Goal: Task Accomplishment & Management: Complete application form

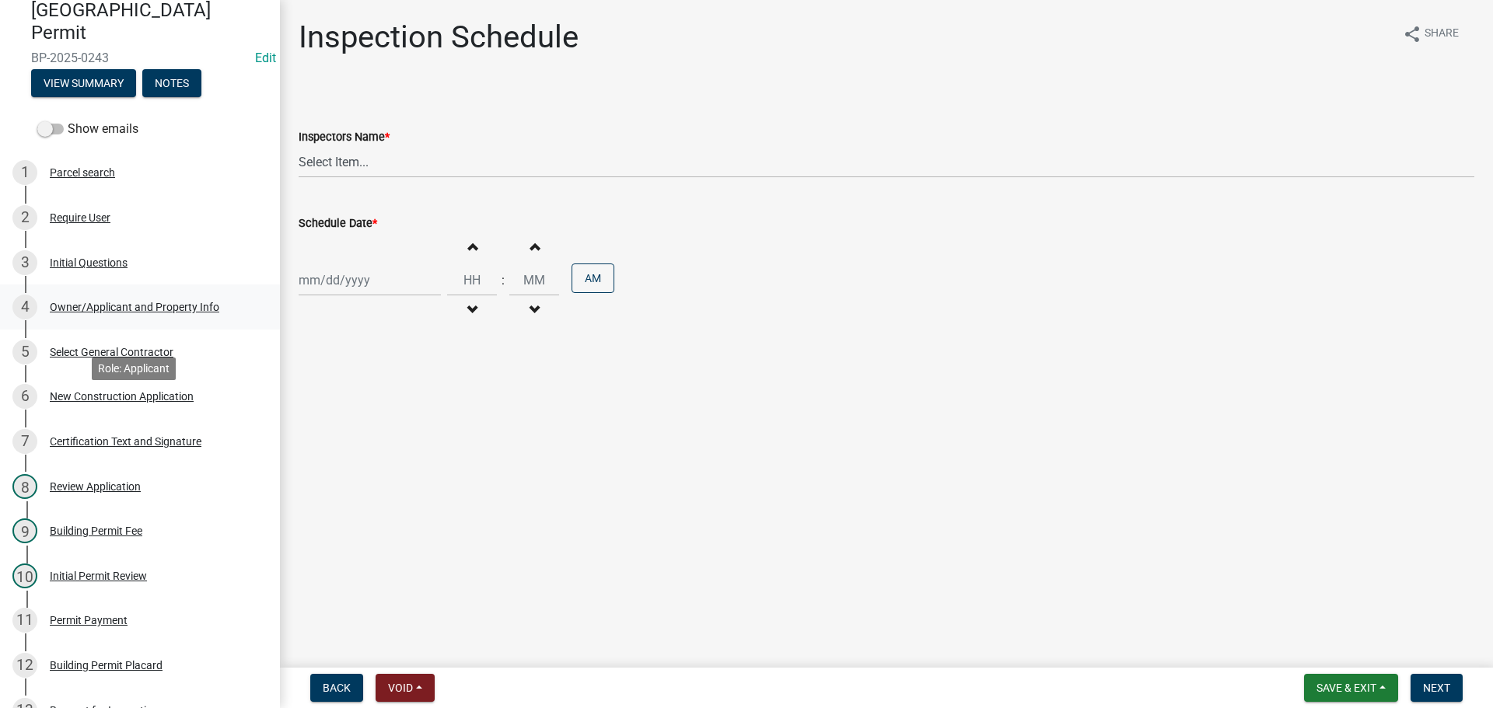
scroll to position [62, 0]
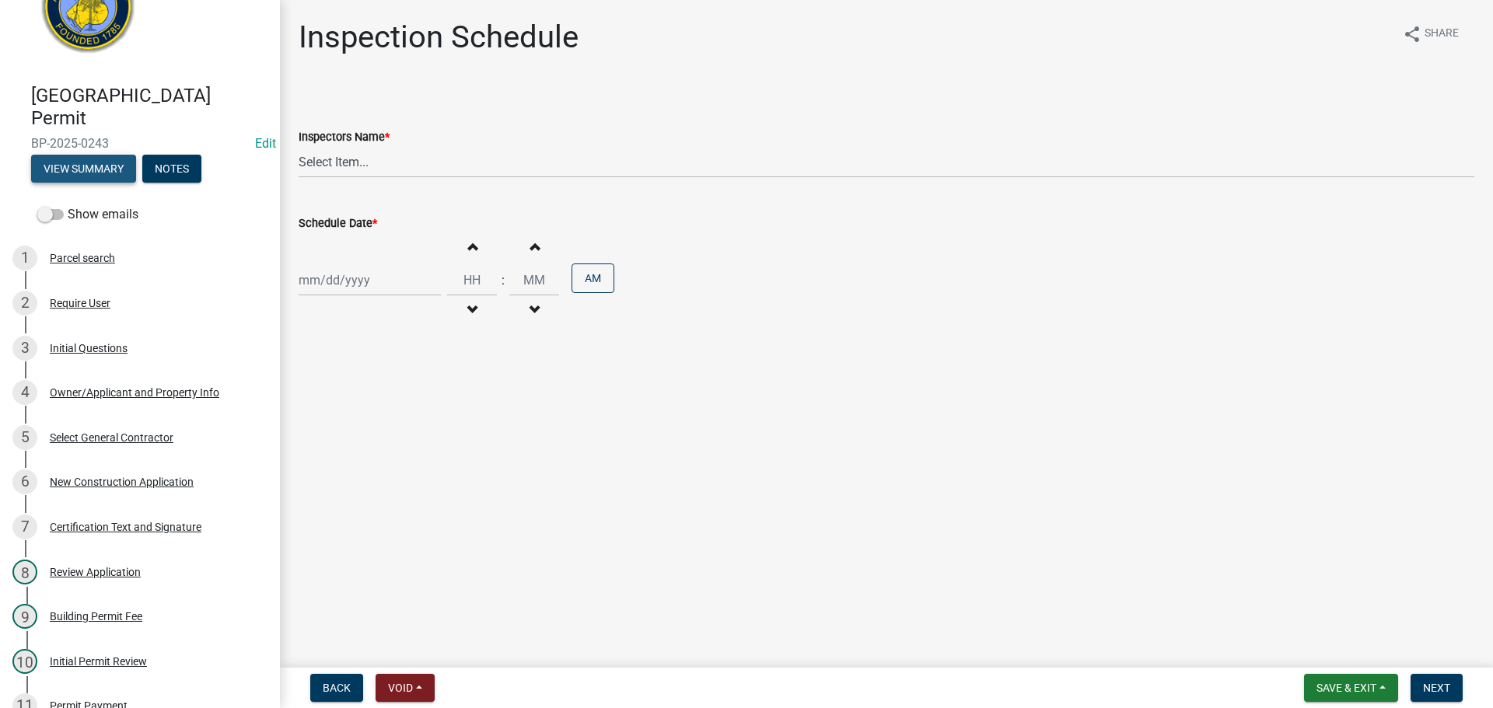
click at [83, 158] on button "View Summary" at bounding box center [83, 169] width 105 height 28
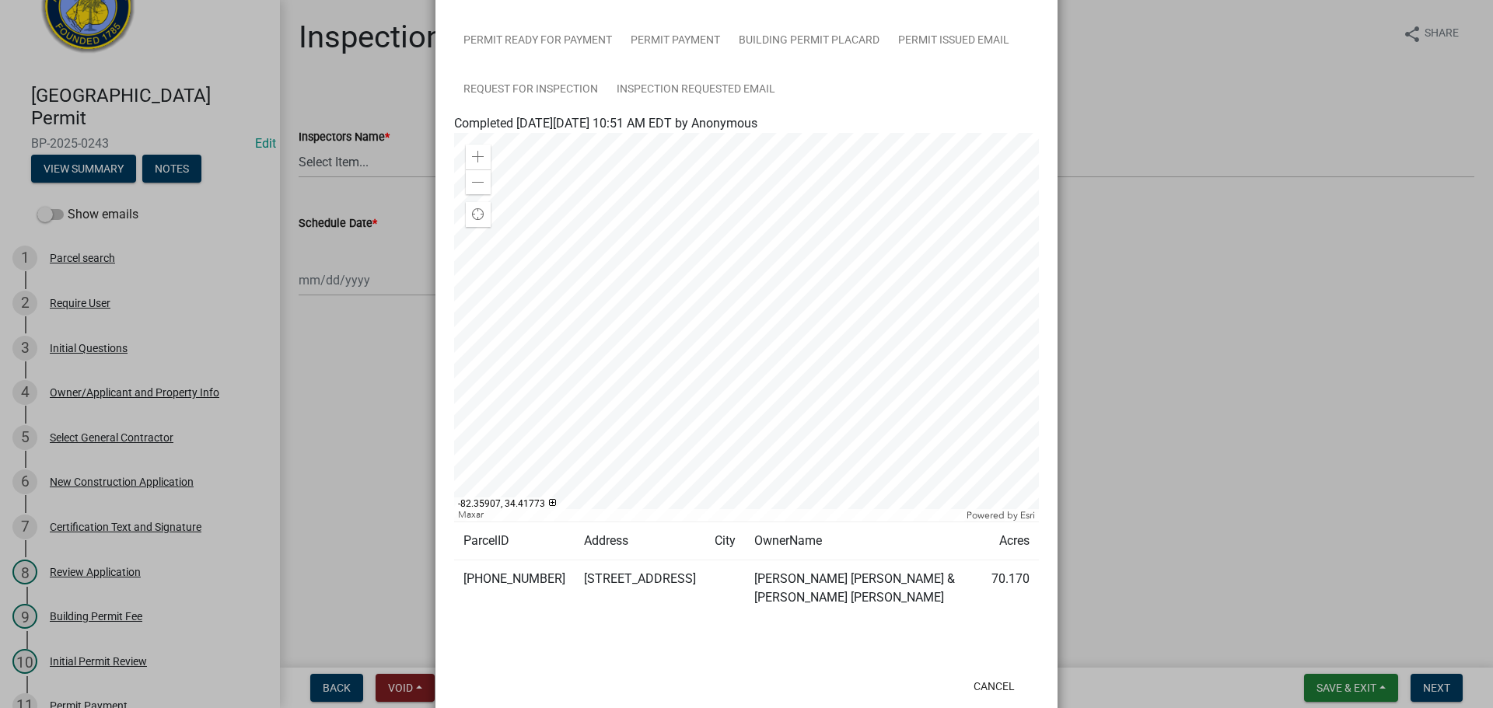
scroll to position [271, 0]
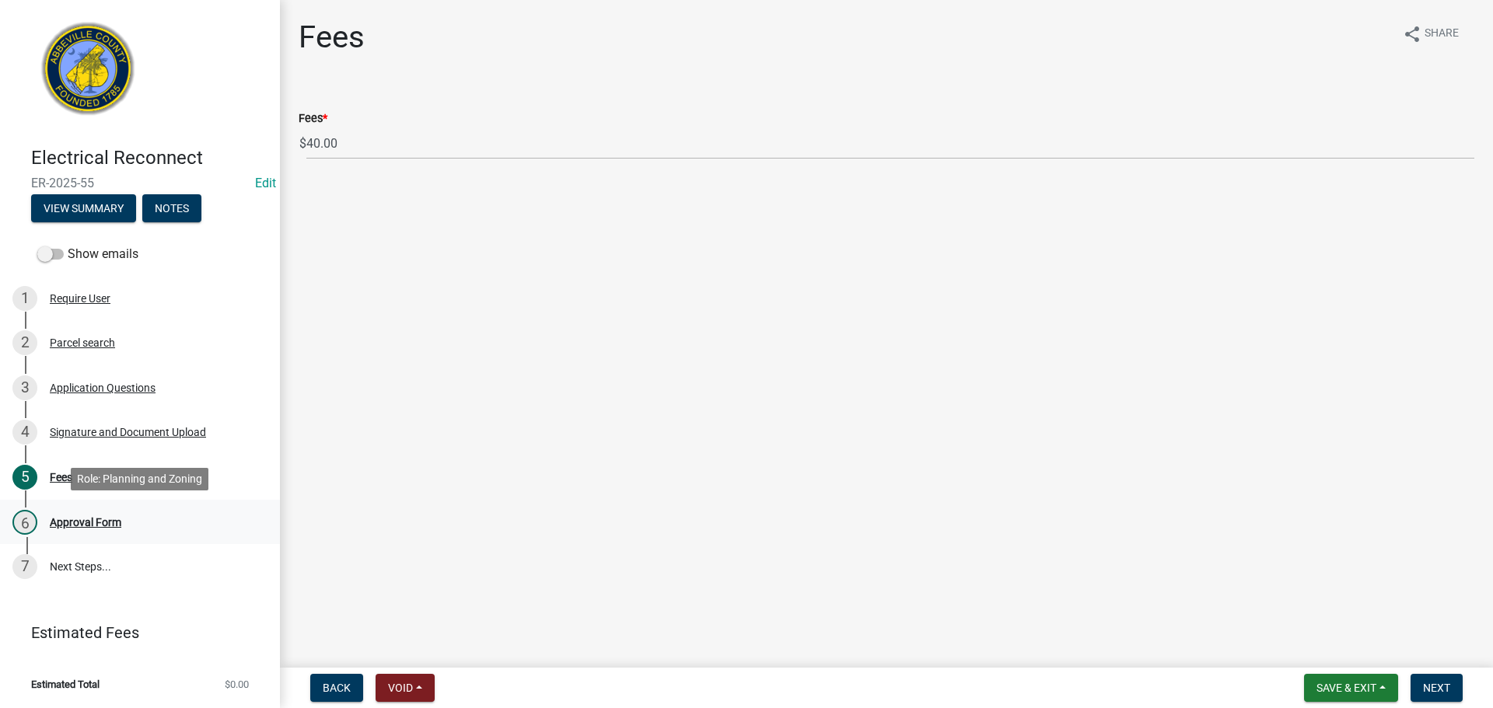
click at [97, 523] on div "Approval Form" at bounding box center [86, 522] width 72 height 11
click at [110, 207] on button "View Summary" at bounding box center [83, 208] width 105 height 28
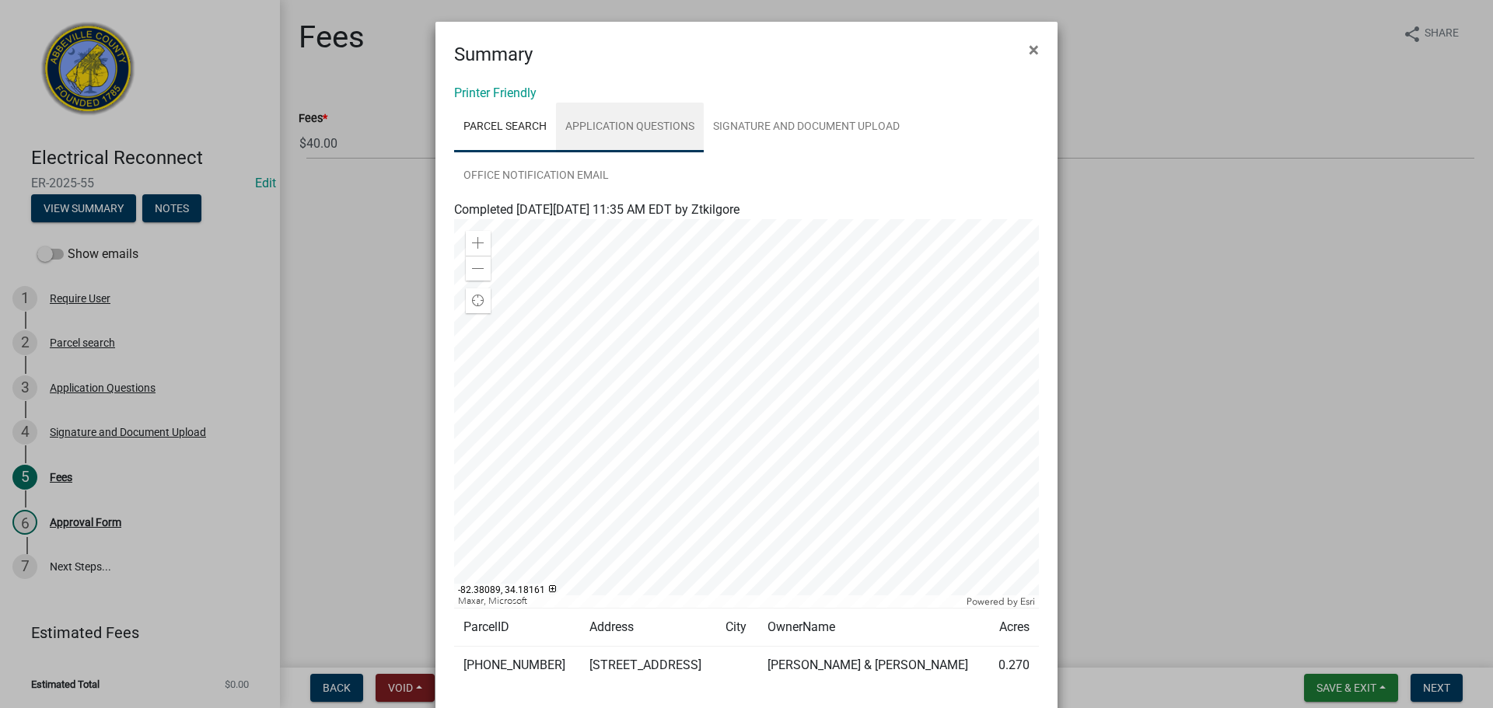
click at [641, 126] on link "Application Questions" at bounding box center [630, 128] width 148 height 50
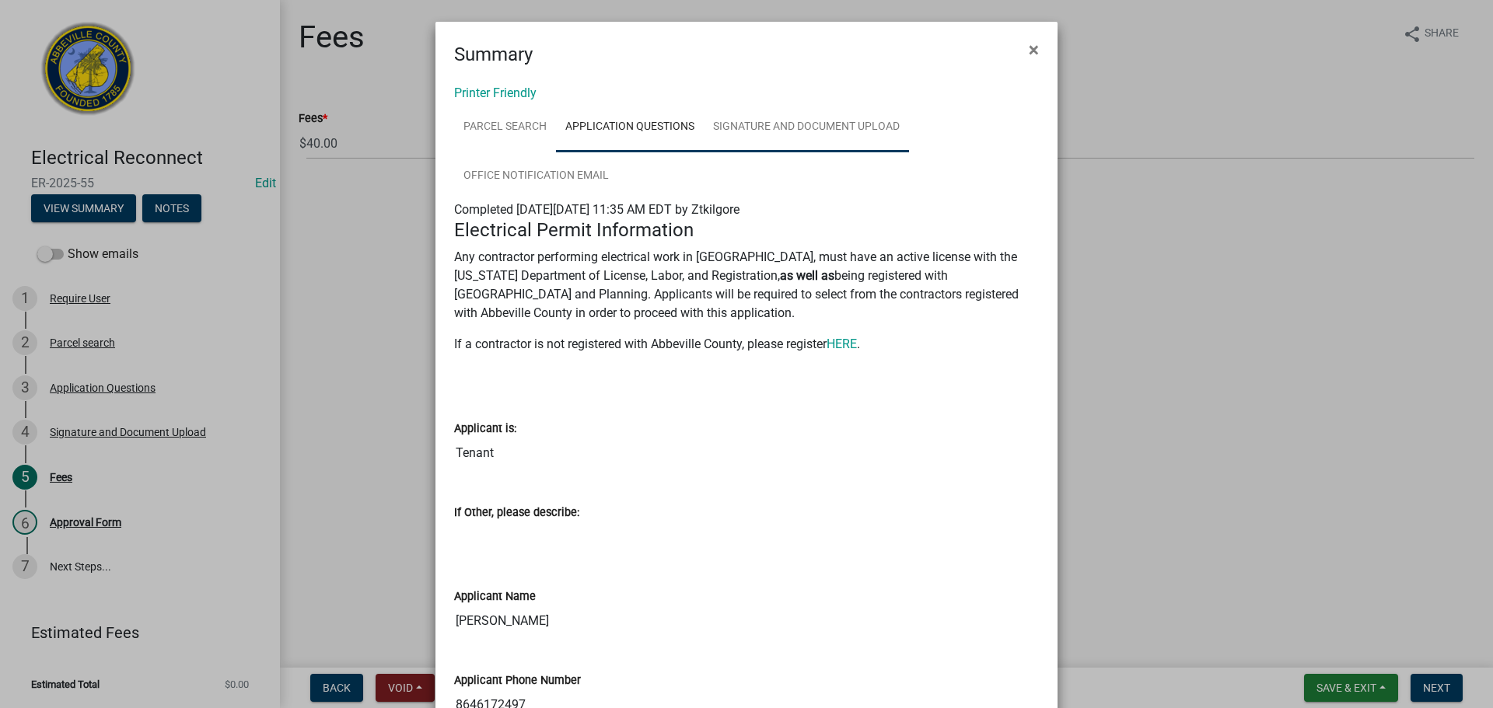
click at [781, 136] on link "Signature and Document Upload" at bounding box center [806, 128] width 205 height 50
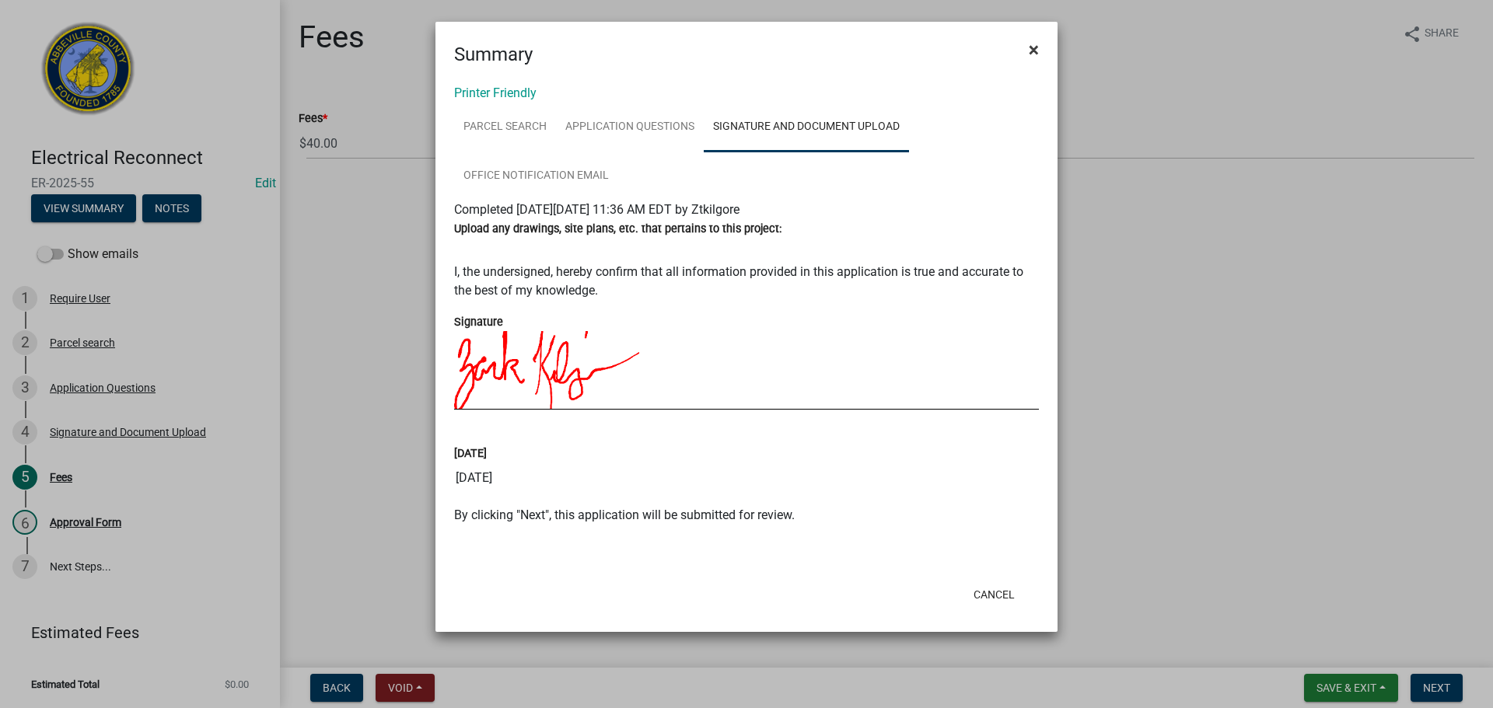
click at [1036, 45] on span "×" at bounding box center [1034, 50] width 10 height 22
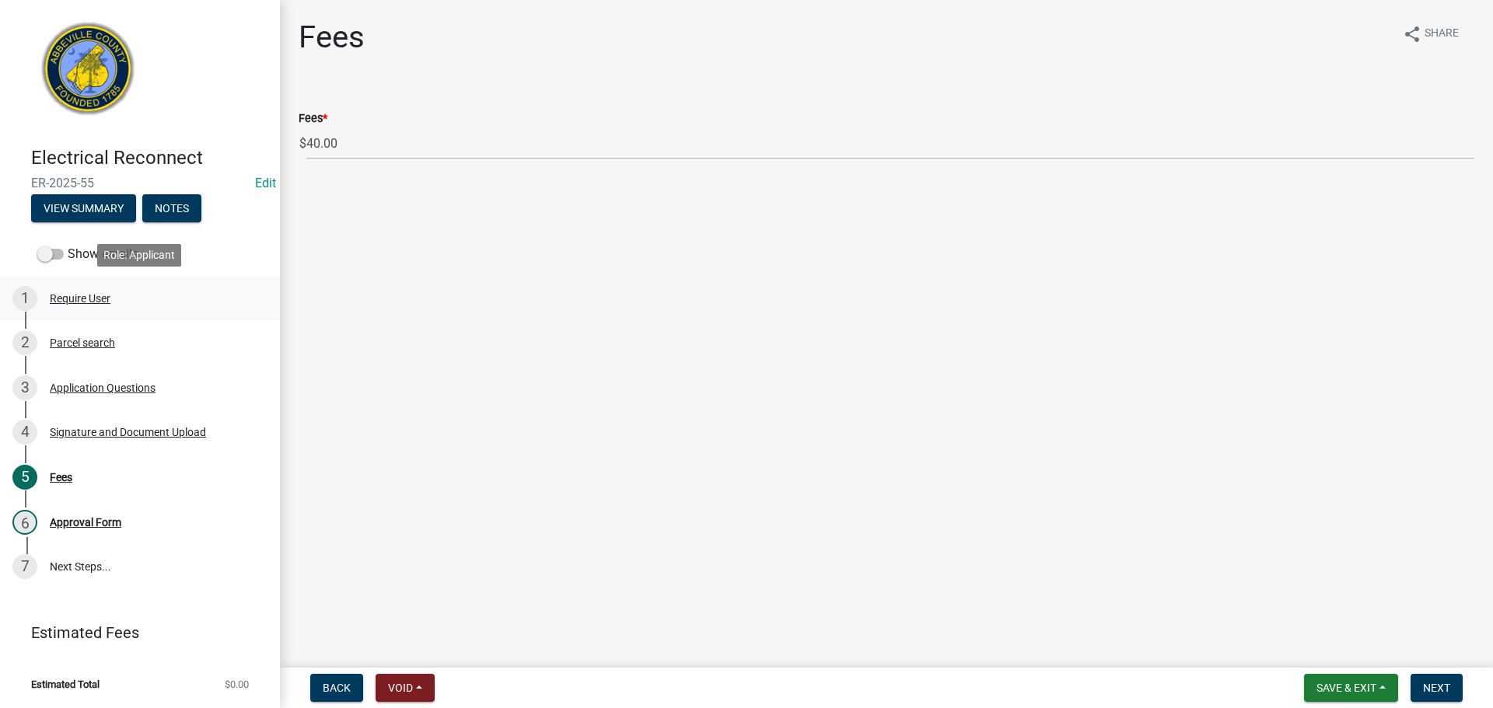
click at [99, 295] on div "Require User" at bounding box center [80, 298] width 61 height 11
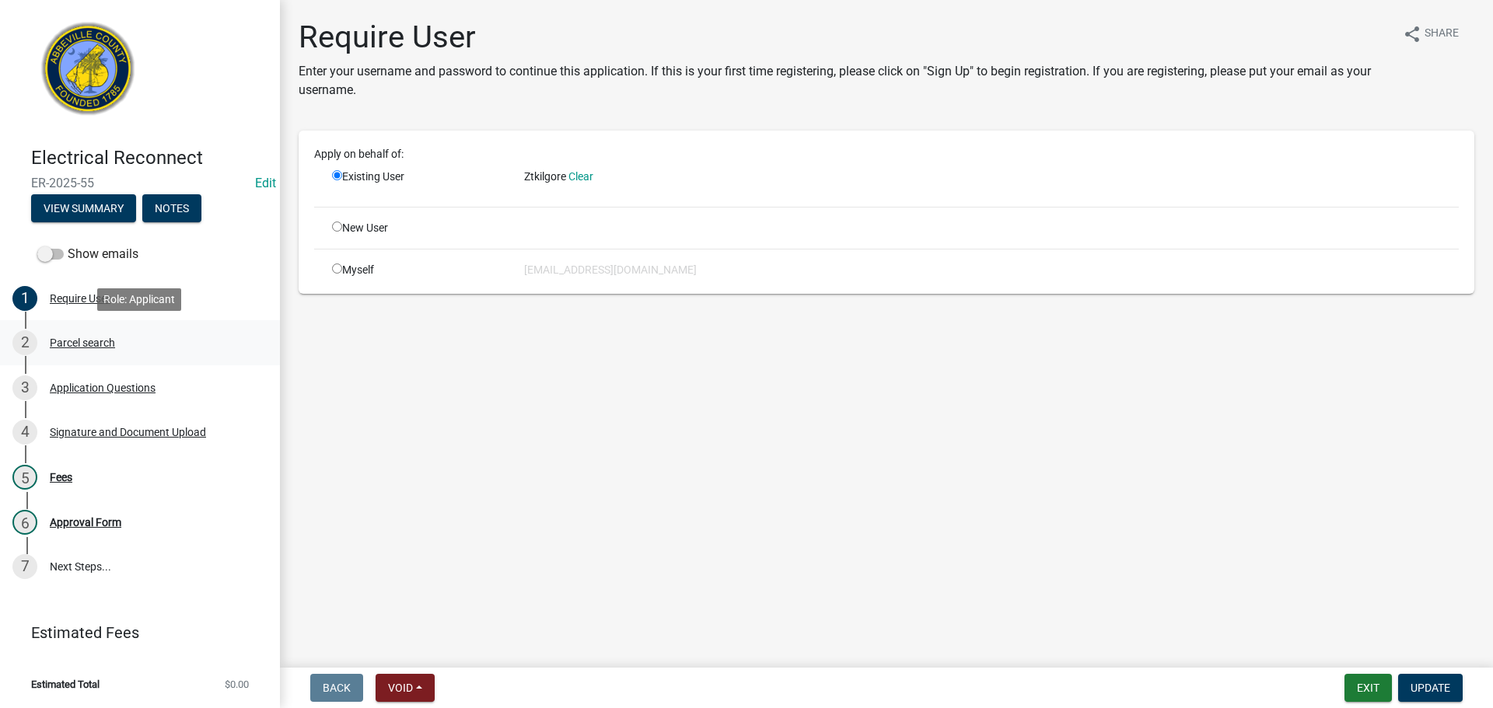
click at [92, 338] on div "Parcel search" at bounding box center [82, 342] width 65 height 11
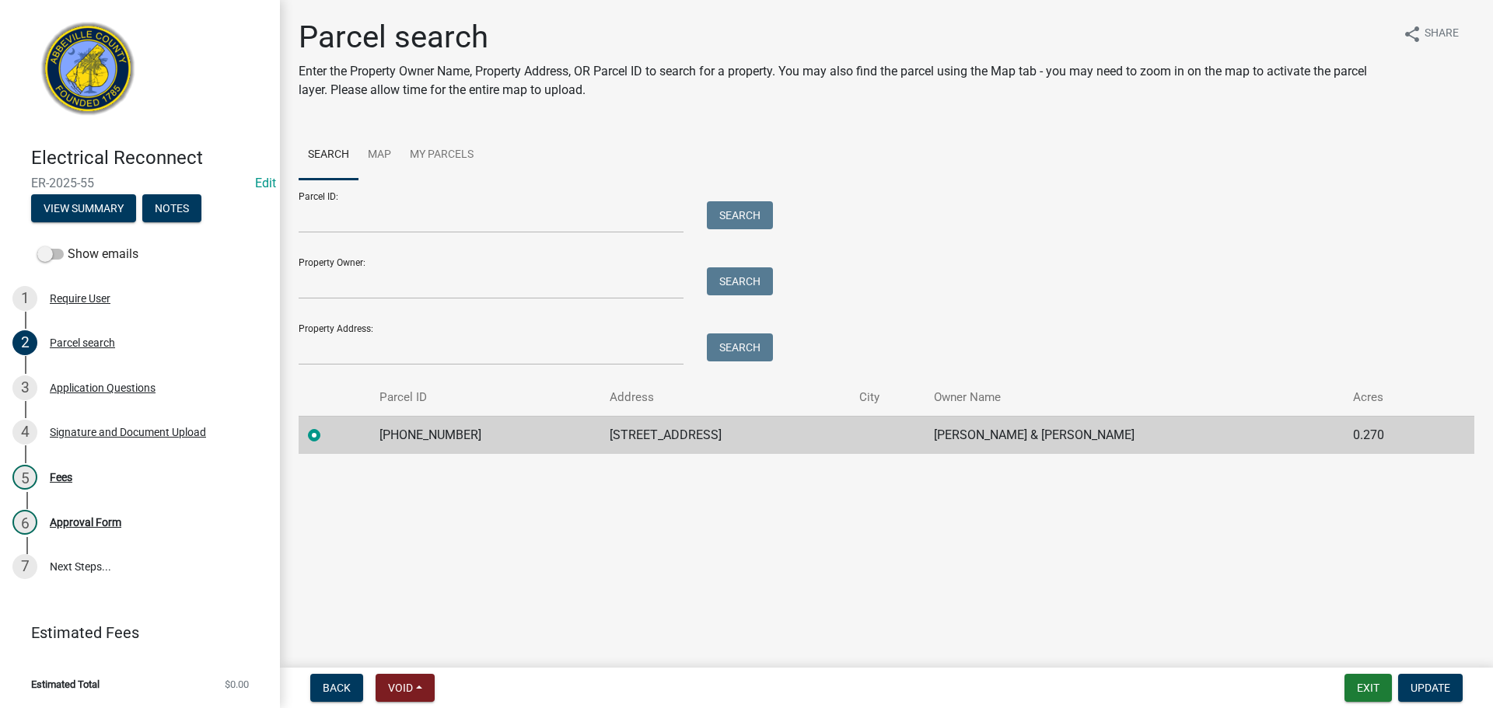
click at [430, 432] on td "109-09-03-042" at bounding box center [485, 435] width 230 height 38
click at [568, 433] on div "Copy" at bounding box center [567, 434] width 40 height 23
click at [682, 487] on main "Parcel search Enter the Property Owner Name, Property Address, OR Parcel ID to …" at bounding box center [886, 331] width 1213 height 662
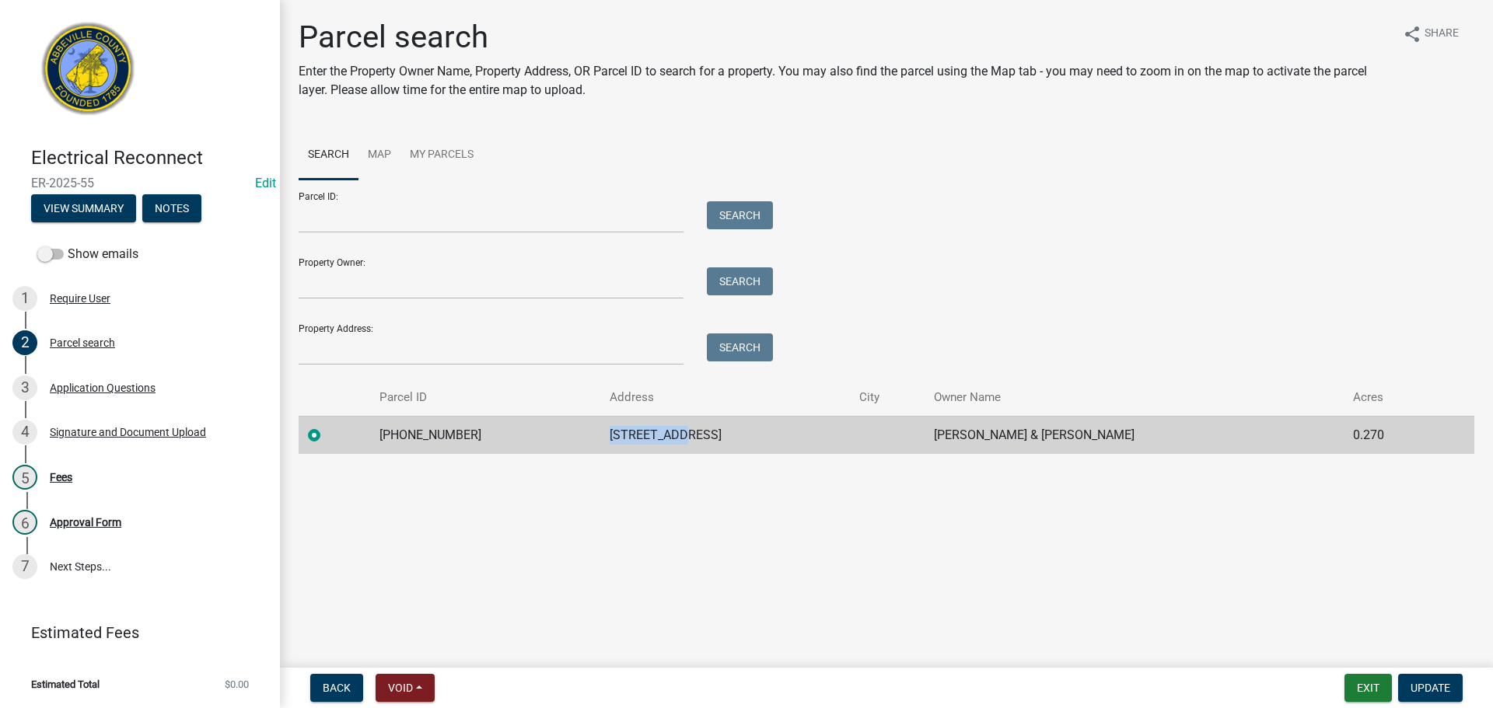
drag, startPoint x: 609, startPoint y: 432, endPoint x: 702, endPoint y: 432, distance: 93.3
click at [702, 432] on td "[STREET_ADDRESS]" at bounding box center [725, 435] width 250 height 38
click at [778, 436] on div "Copy" at bounding box center [778, 434] width 40 height 23
click at [394, 432] on td "[PHONE_NUMBER]" at bounding box center [485, 435] width 230 height 38
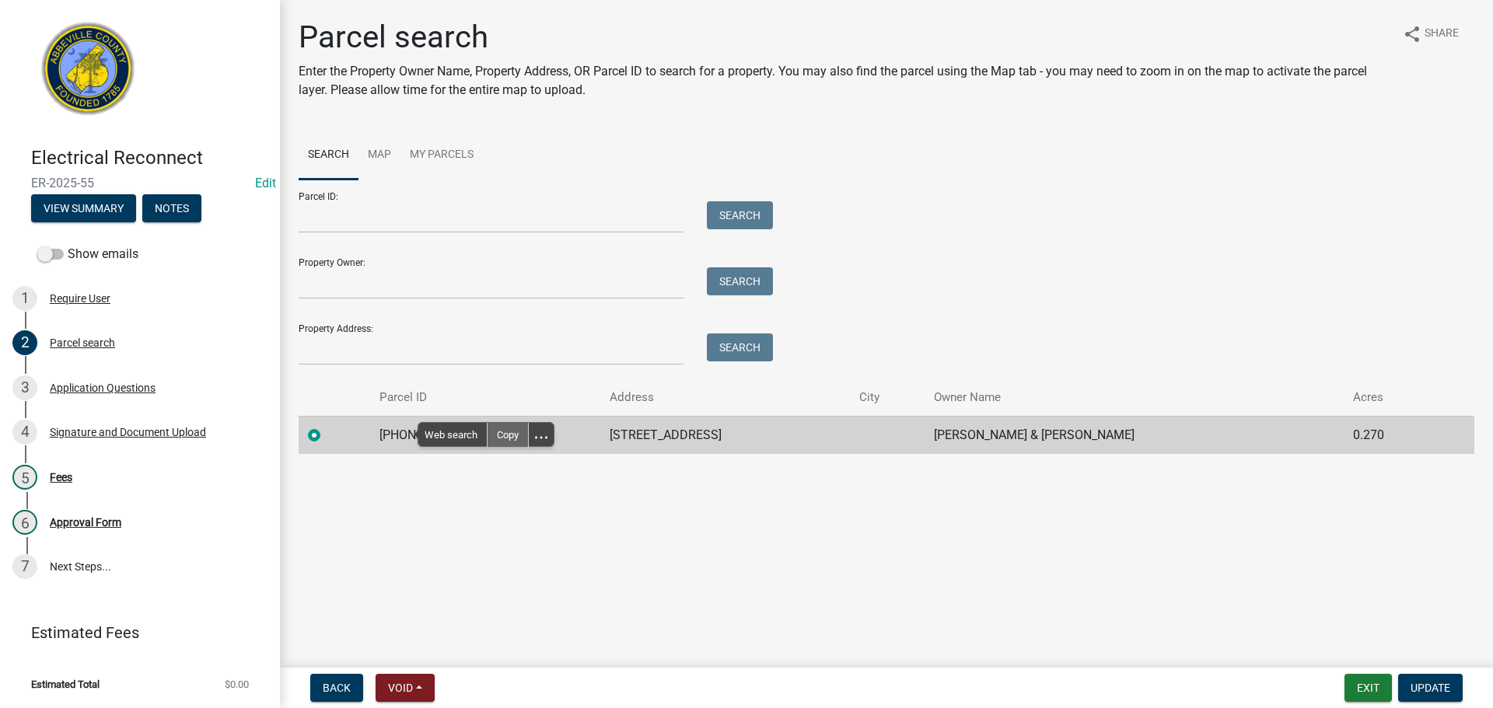
click at [505, 432] on div "Copy" at bounding box center [508, 434] width 40 height 23
click at [402, 438] on td "[PHONE_NUMBER]" at bounding box center [485, 435] width 230 height 38
click at [386, 434] on td "[PHONE_NUMBER]" at bounding box center [485, 435] width 230 height 38
drag, startPoint x: 391, startPoint y: 435, endPoint x: 509, endPoint y: 430, distance: 118.3
click at [509, 430] on td "[PHONE_NUMBER]" at bounding box center [485, 435] width 230 height 38
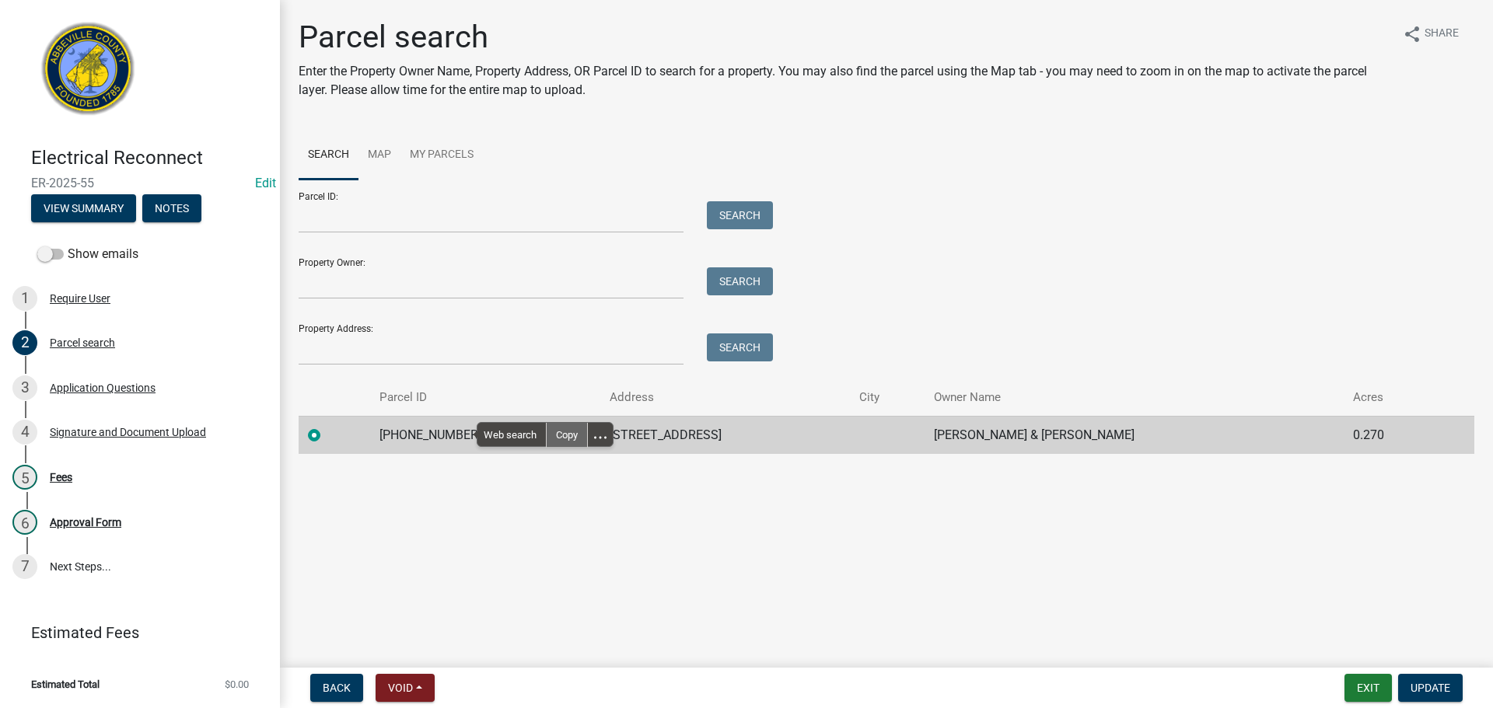
click at [565, 433] on div "Copy" at bounding box center [567, 434] width 40 height 23
click at [458, 581] on main "Parcel search Enter the Property Owner Name, Property Address, OR Parcel ID to …" at bounding box center [886, 331] width 1213 height 662
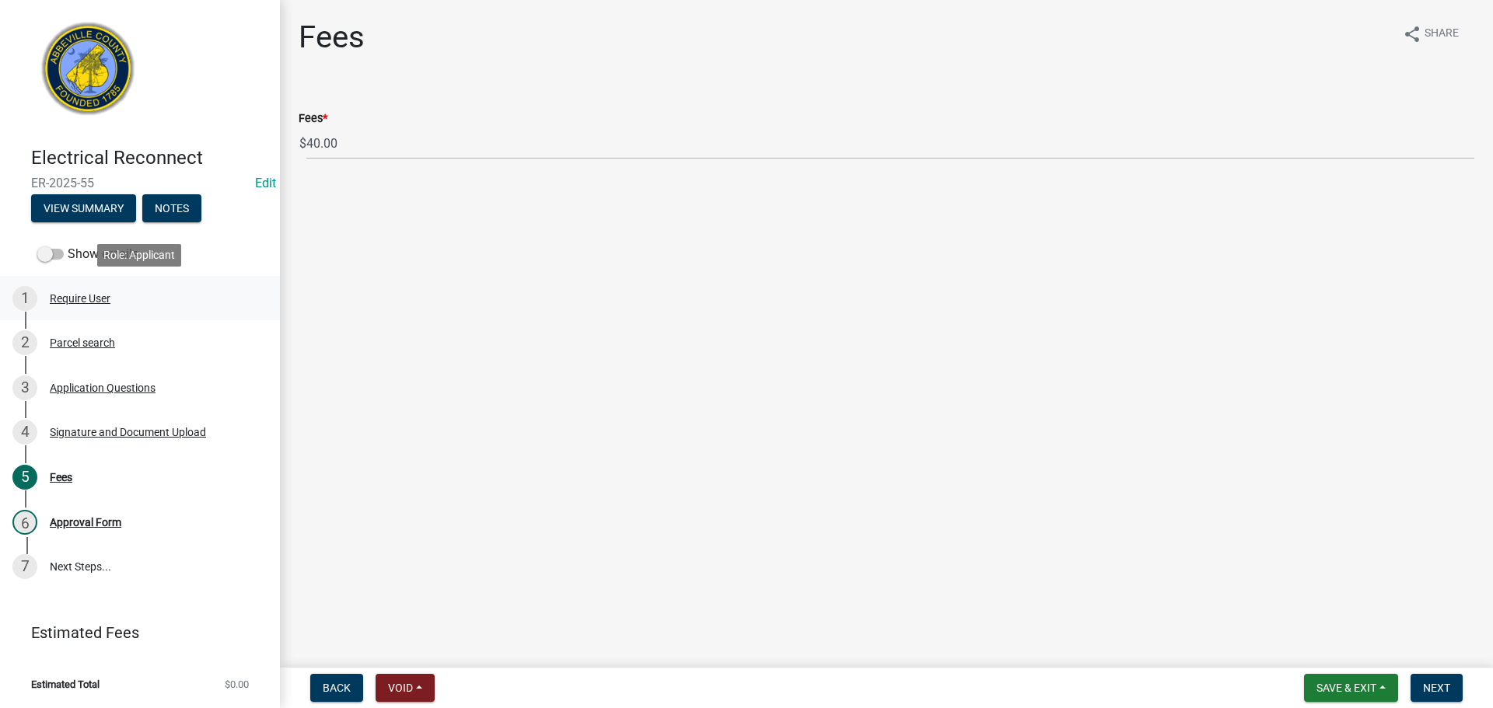
click at [90, 293] on div "Require User" at bounding box center [80, 298] width 61 height 11
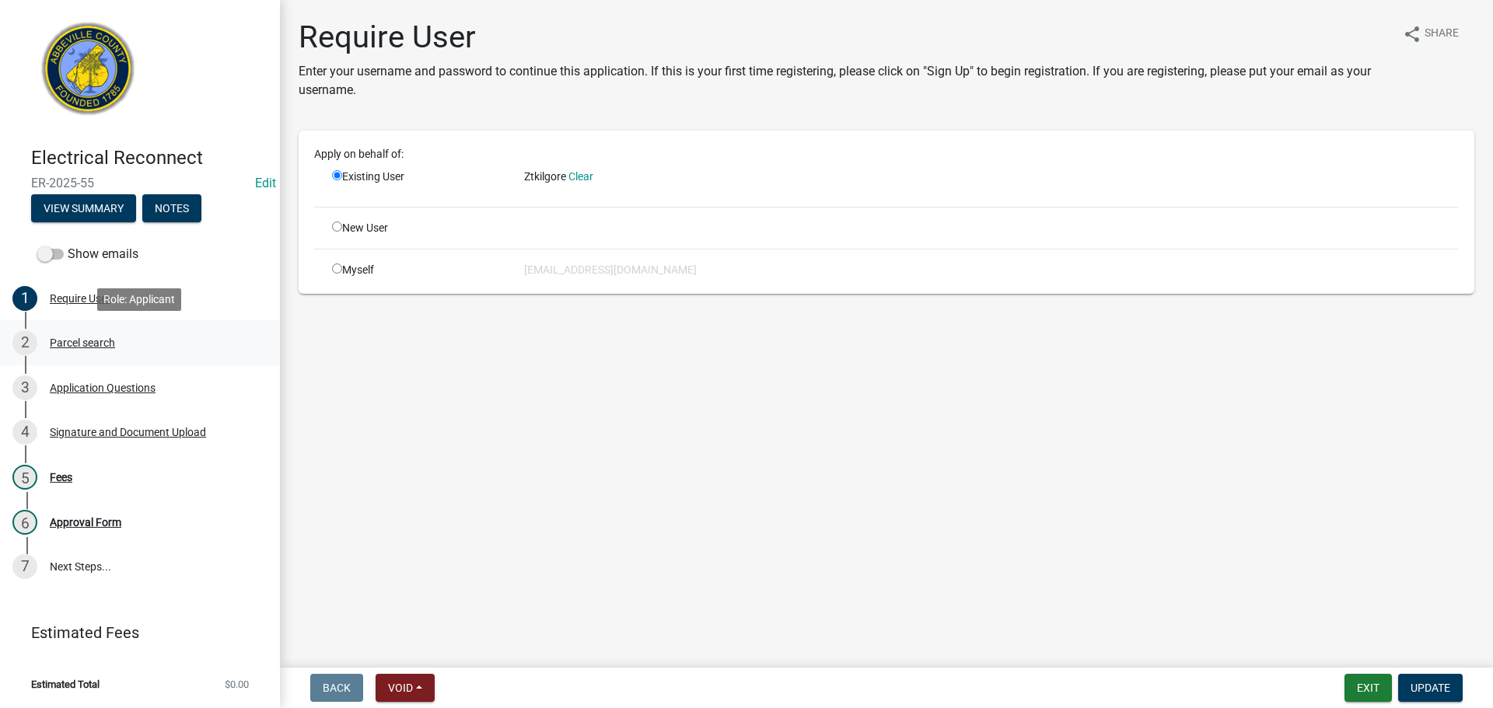
click at [89, 337] on div "Parcel search" at bounding box center [82, 342] width 65 height 11
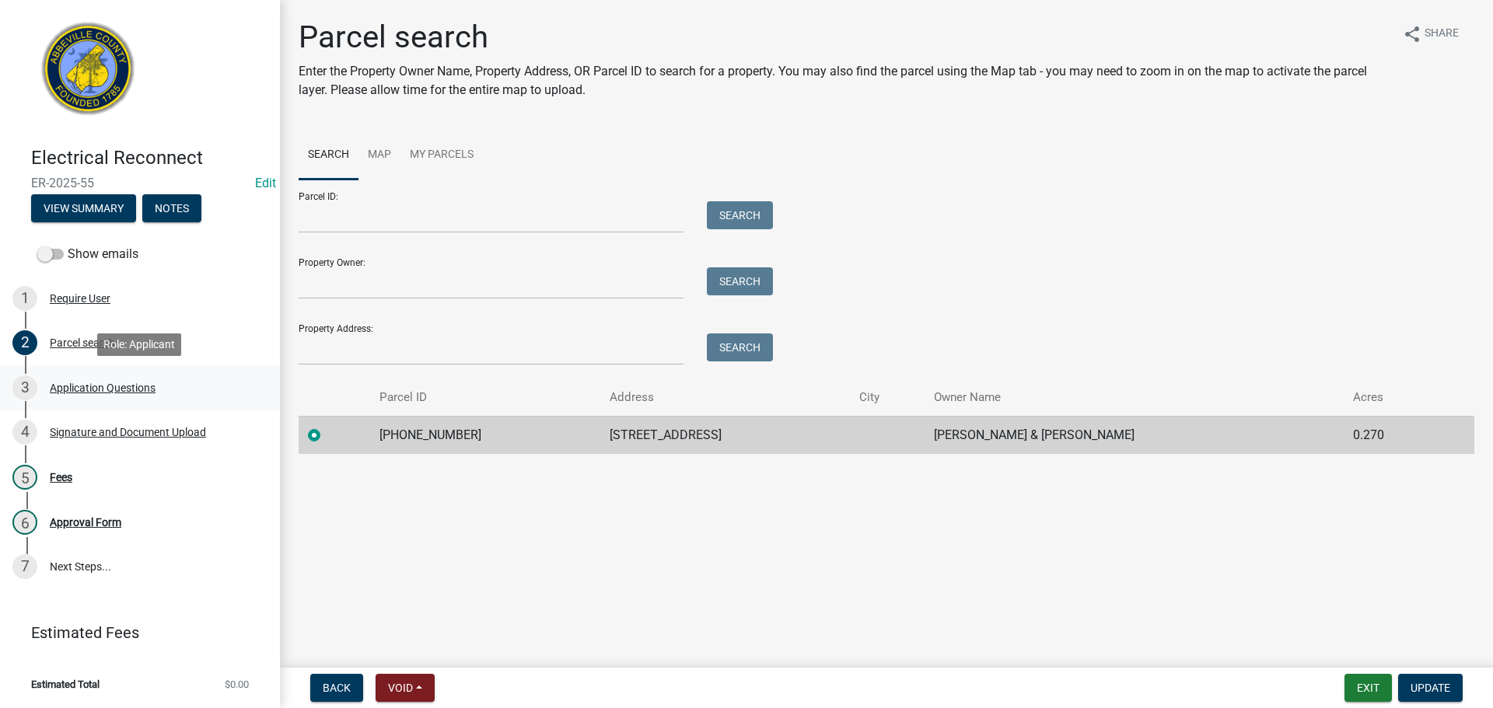
click at [89, 399] on div "3 Application Questions" at bounding box center [133, 388] width 243 height 25
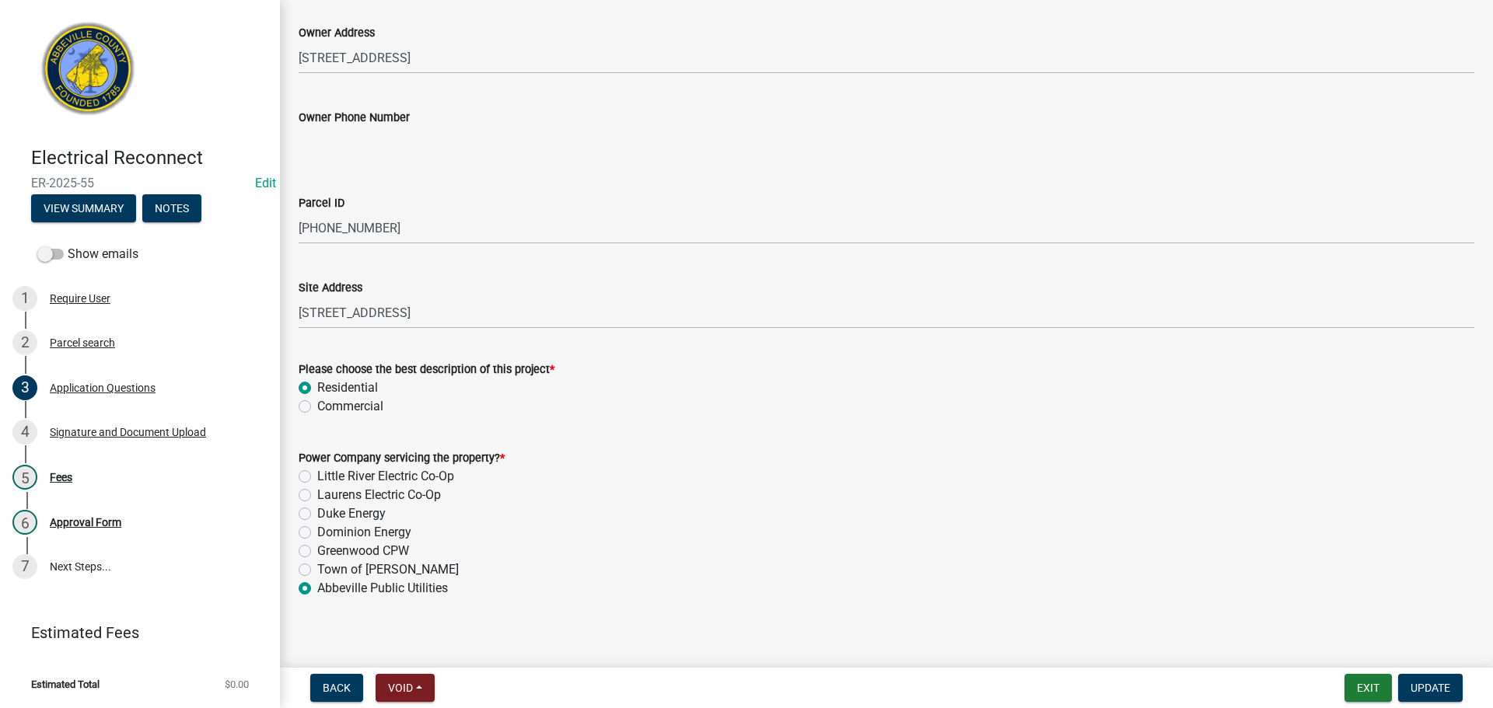
scroll to position [807, 0]
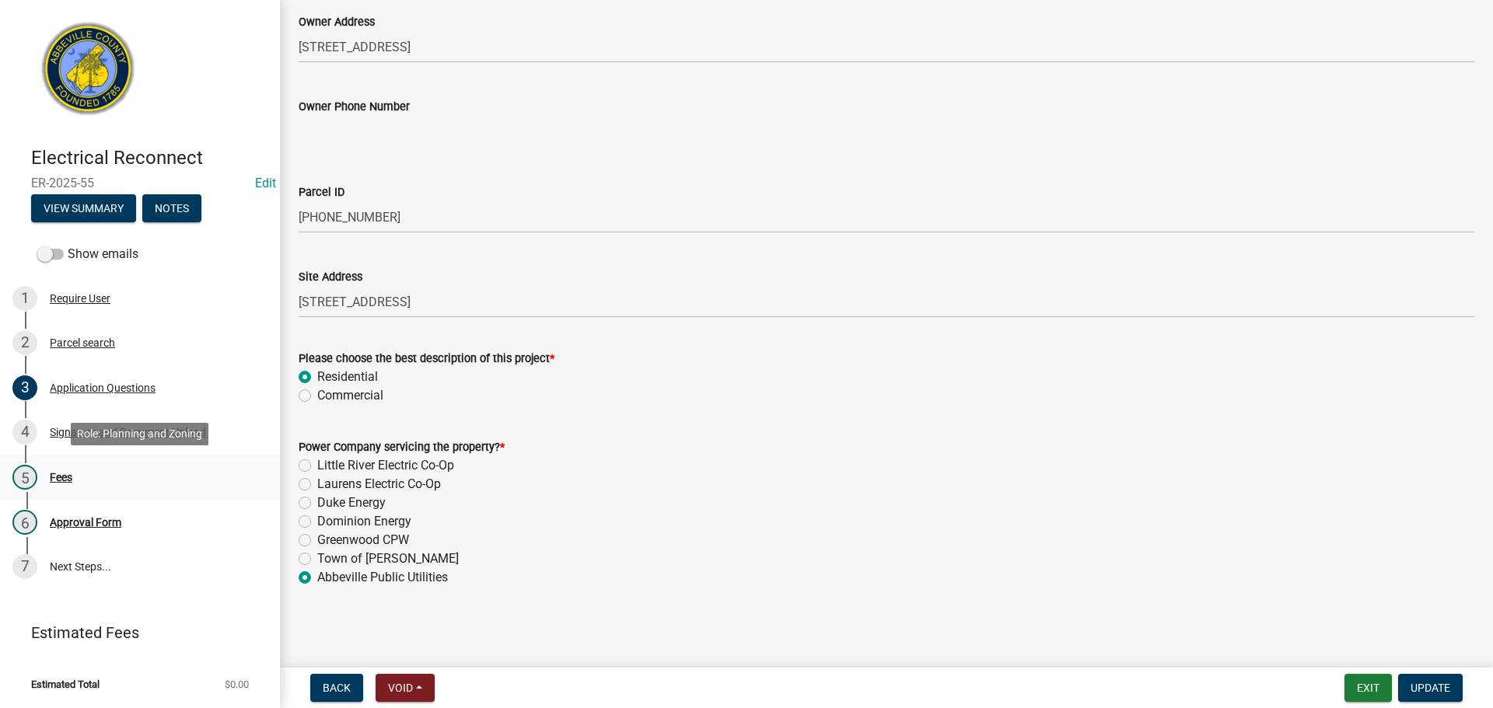
click at [72, 477] on div "Fees" at bounding box center [61, 477] width 23 height 11
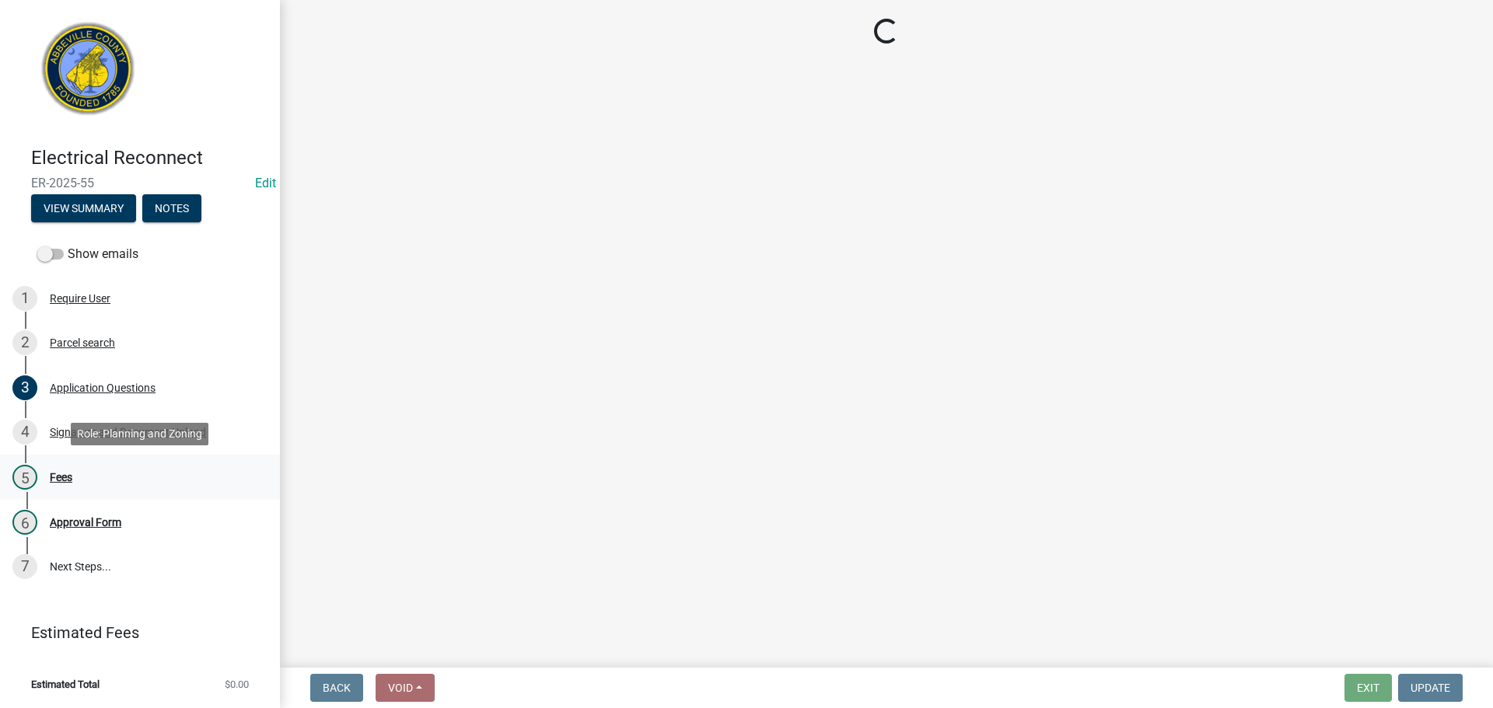
scroll to position [0, 0]
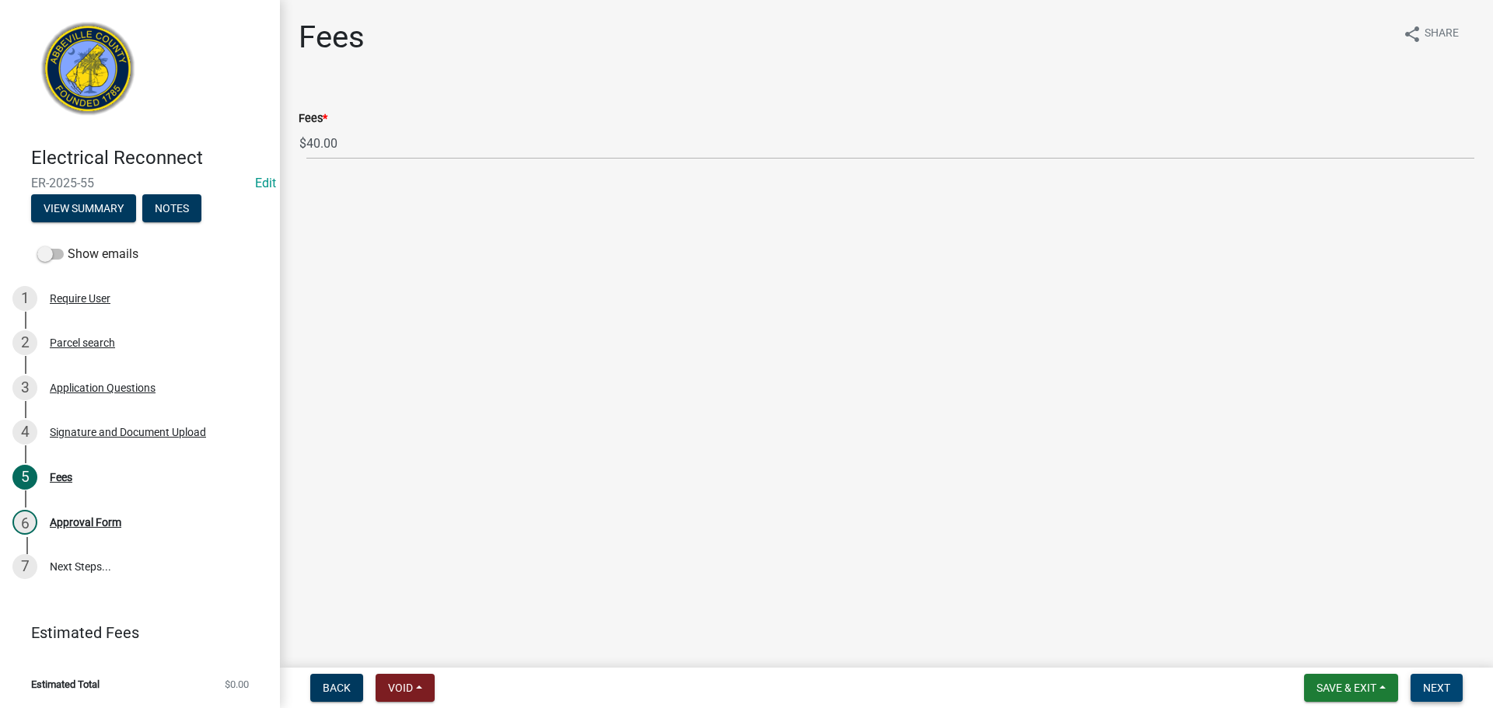
click at [1420, 683] on button "Next" at bounding box center [1436, 688] width 52 height 28
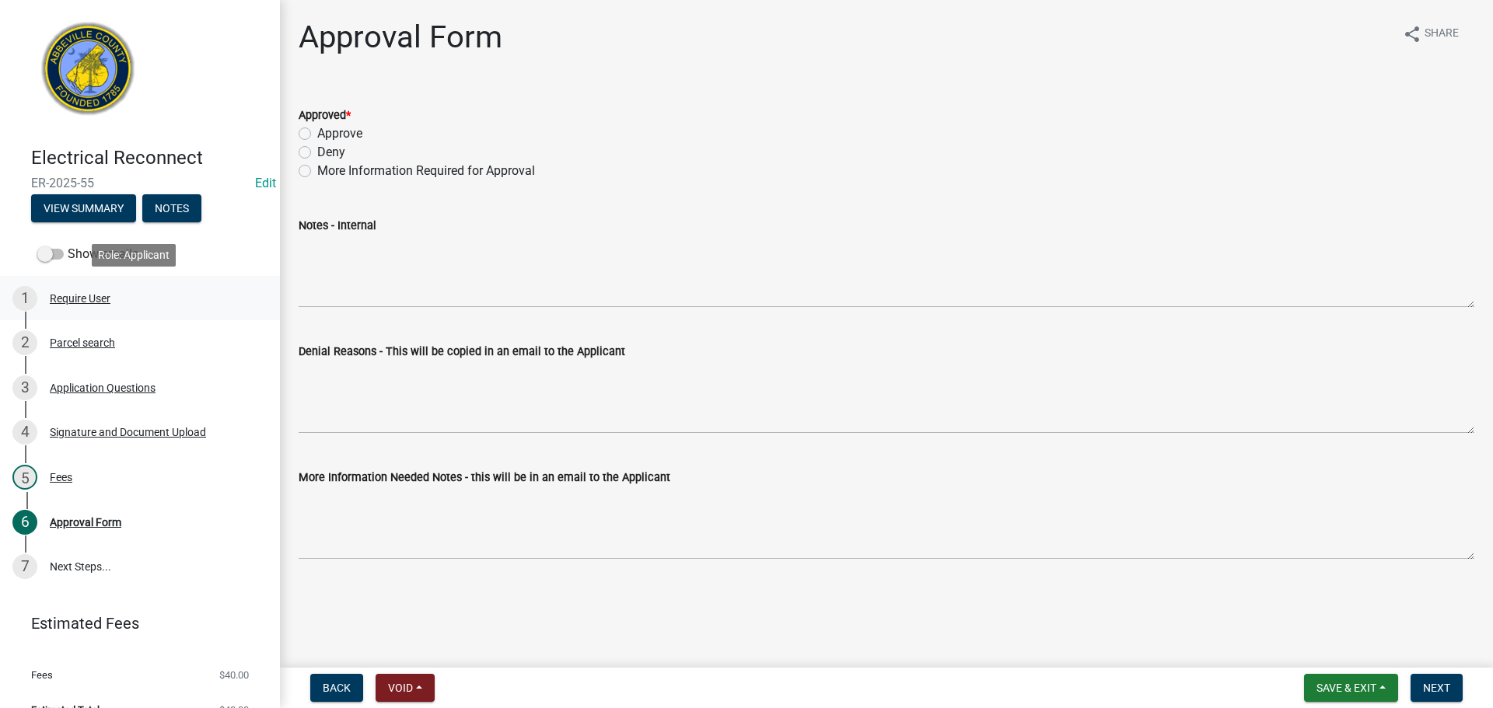
click at [72, 293] on div "Require User" at bounding box center [80, 298] width 61 height 11
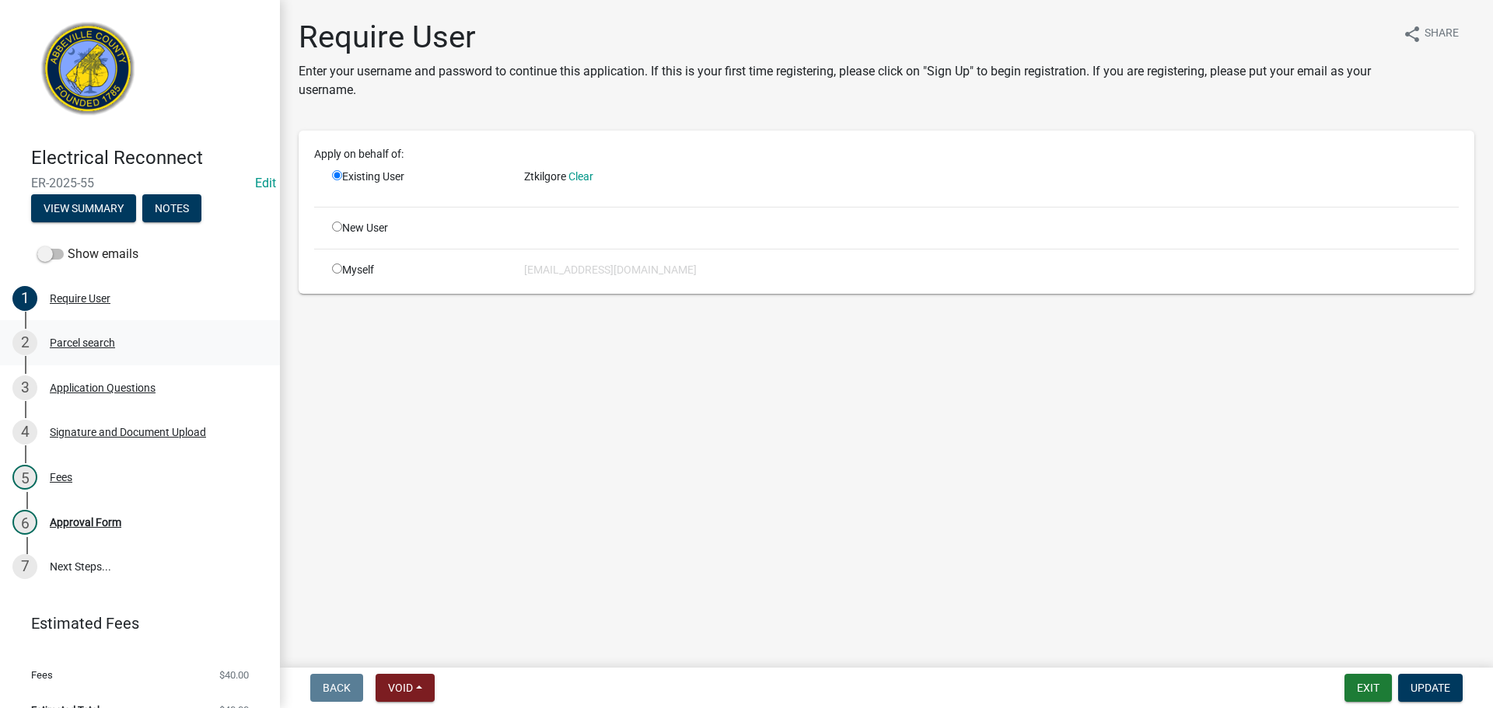
click at [94, 341] on div "Parcel search" at bounding box center [82, 342] width 65 height 11
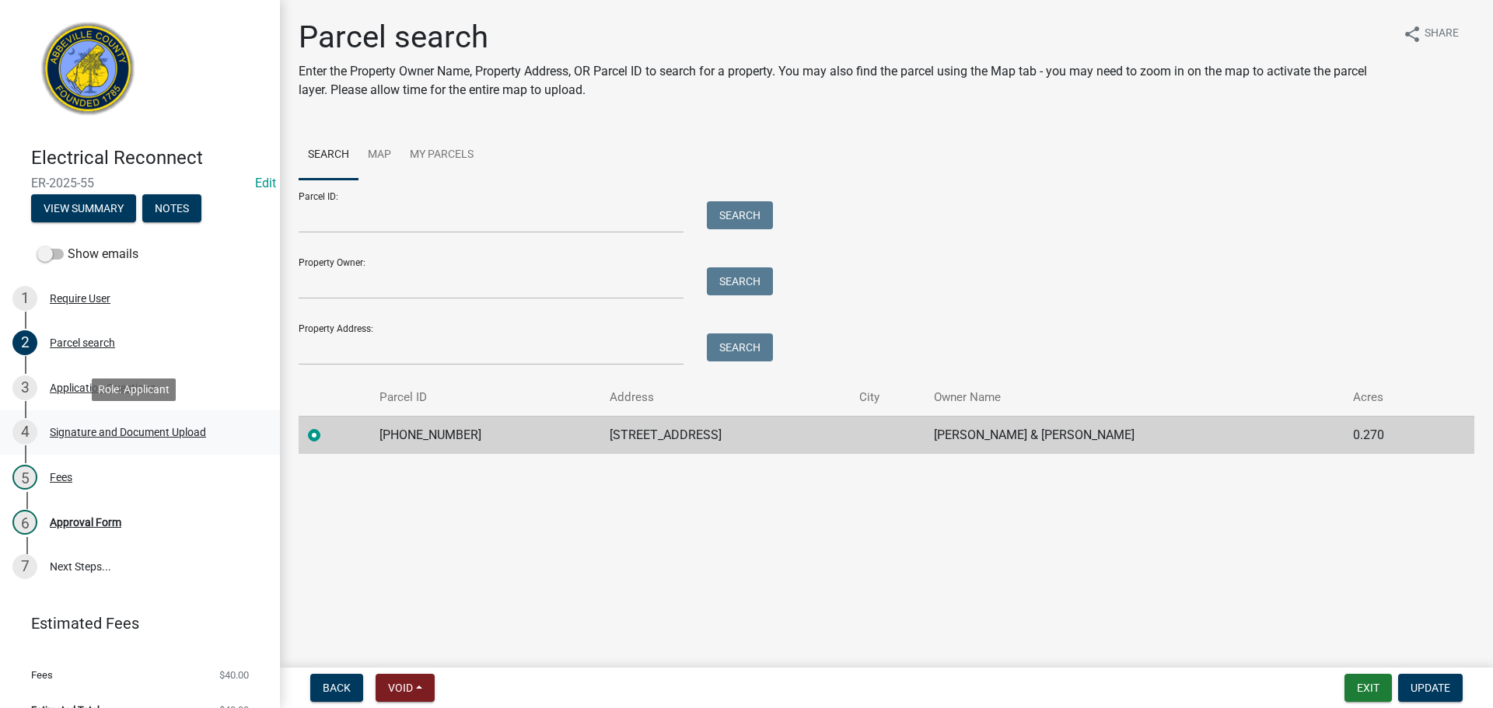
click at [90, 427] on div "Signature and Document Upload" at bounding box center [128, 432] width 156 height 11
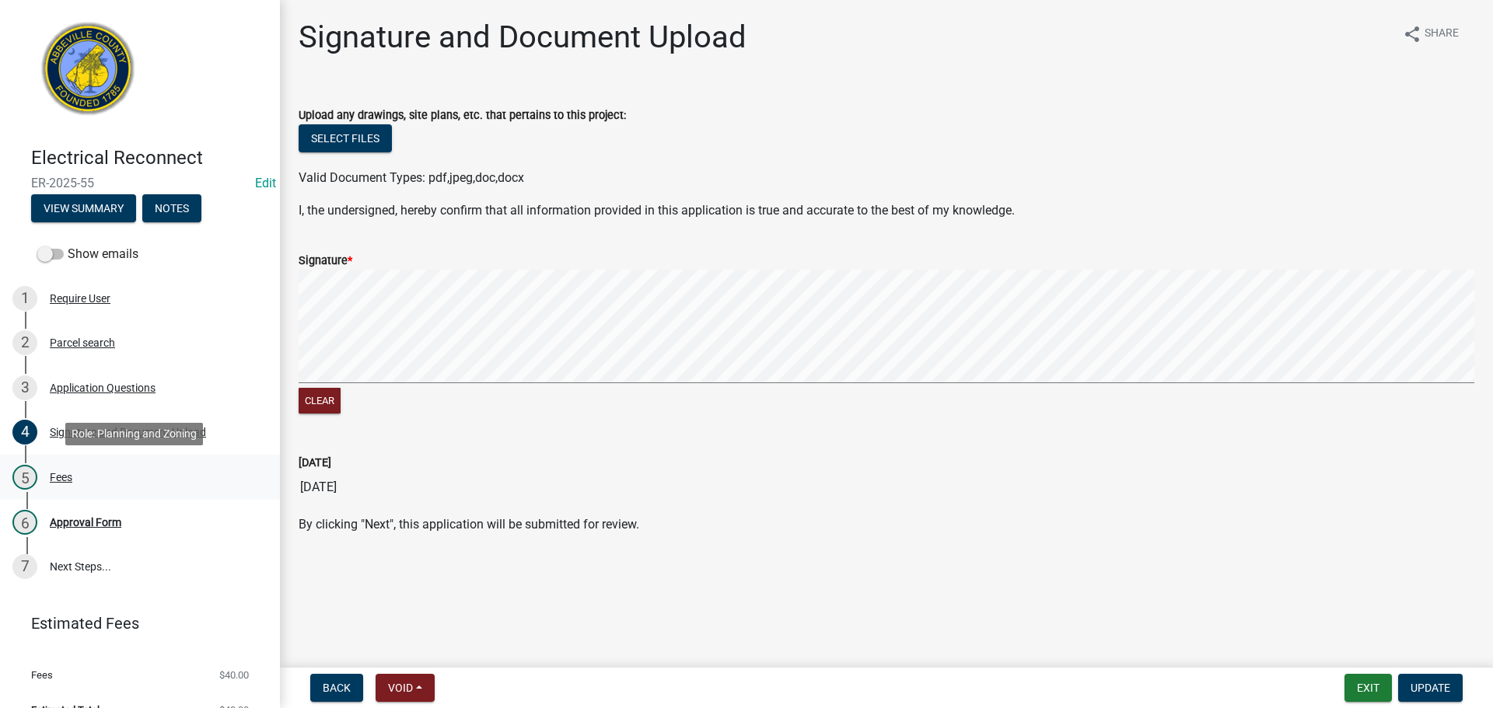
click at [62, 470] on div "5 Fees" at bounding box center [133, 477] width 243 height 25
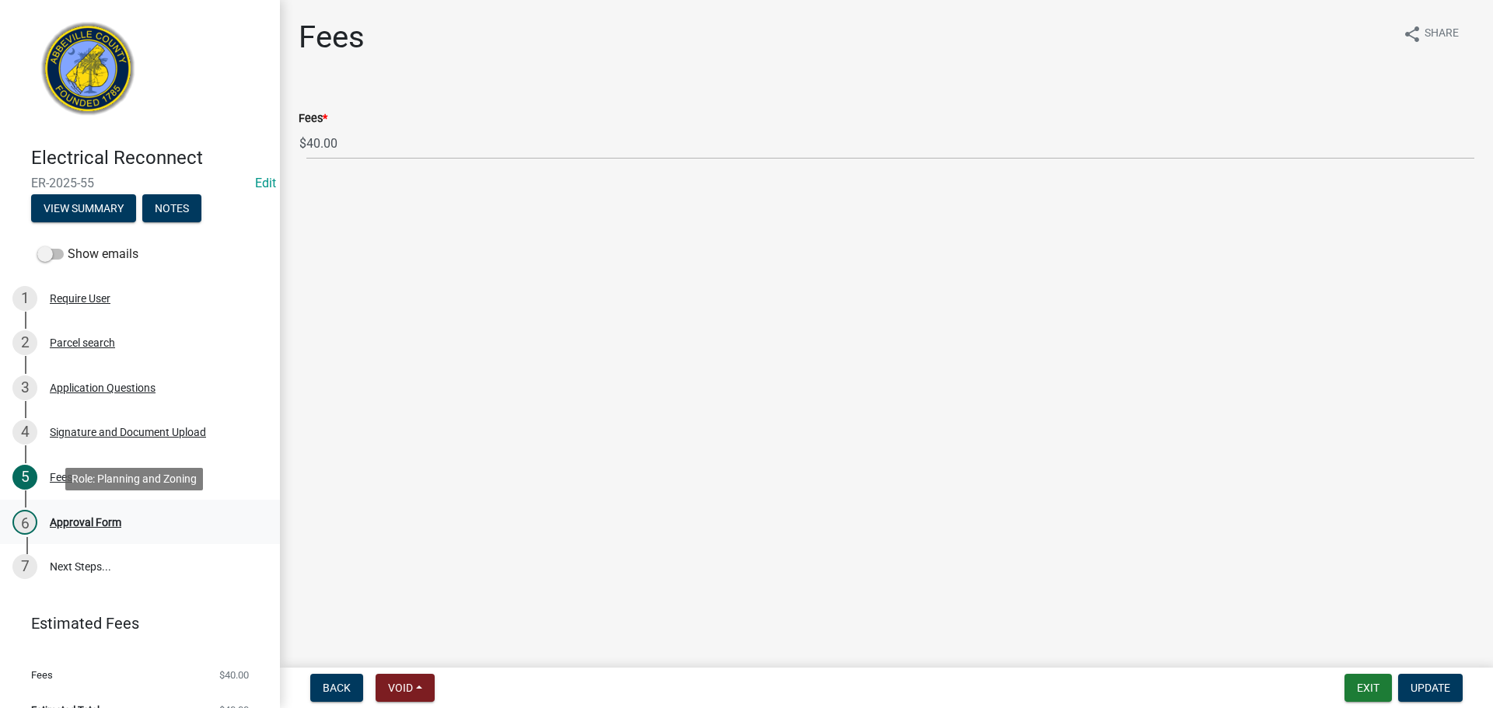
click at [89, 518] on div "Approval Form" at bounding box center [86, 522] width 72 height 11
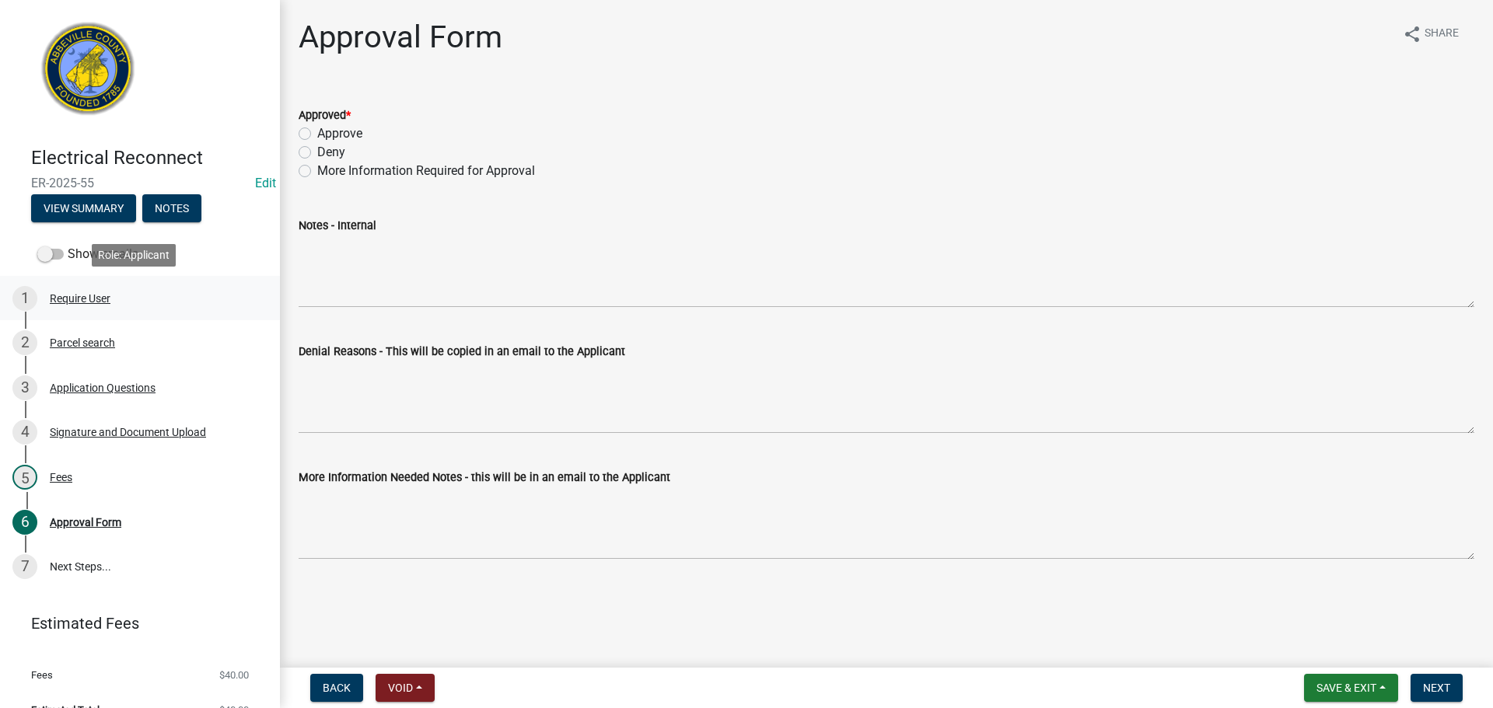
click at [102, 296] on div "Require User" at bounding box center [80, 298] width 61 height 11
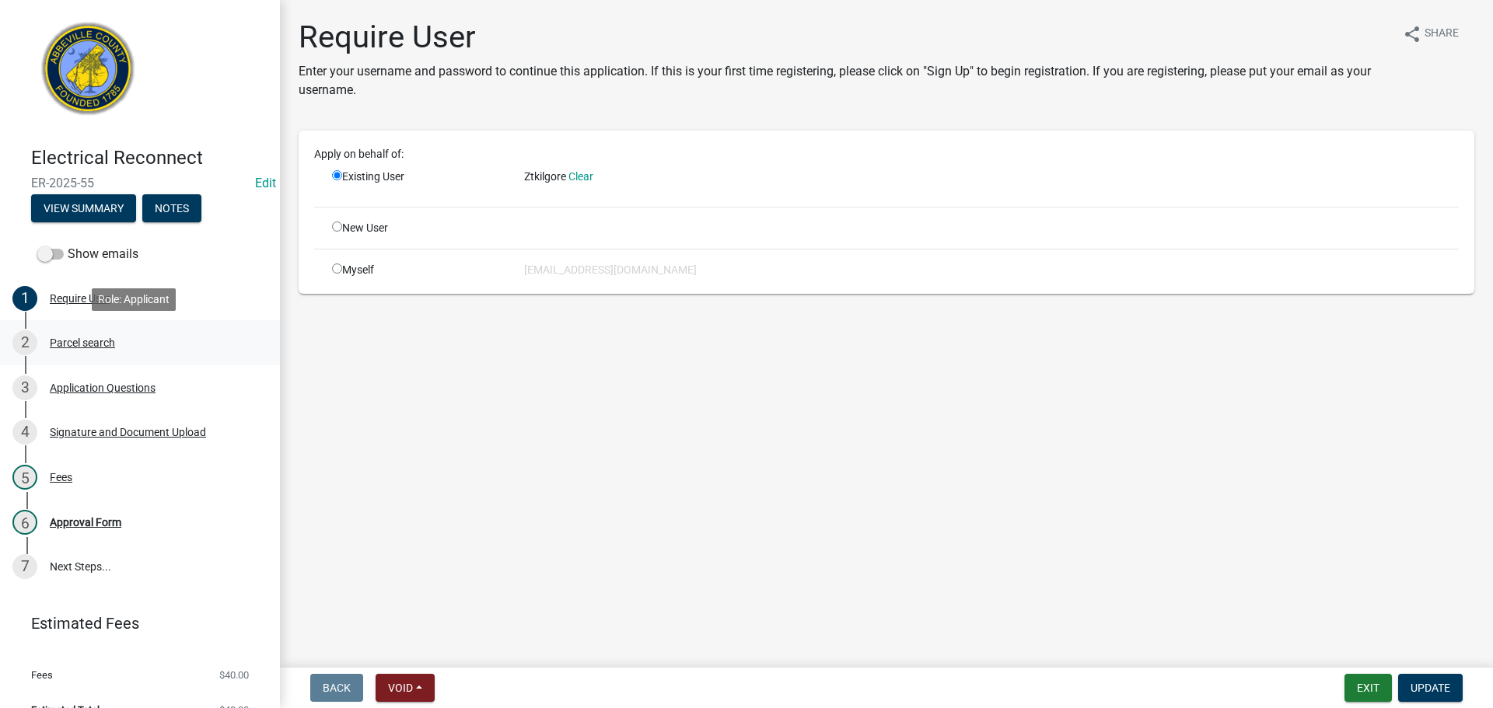
click at [86, 341] on div "Parcel search" at bounding box center [82, 342] width 65 height 11
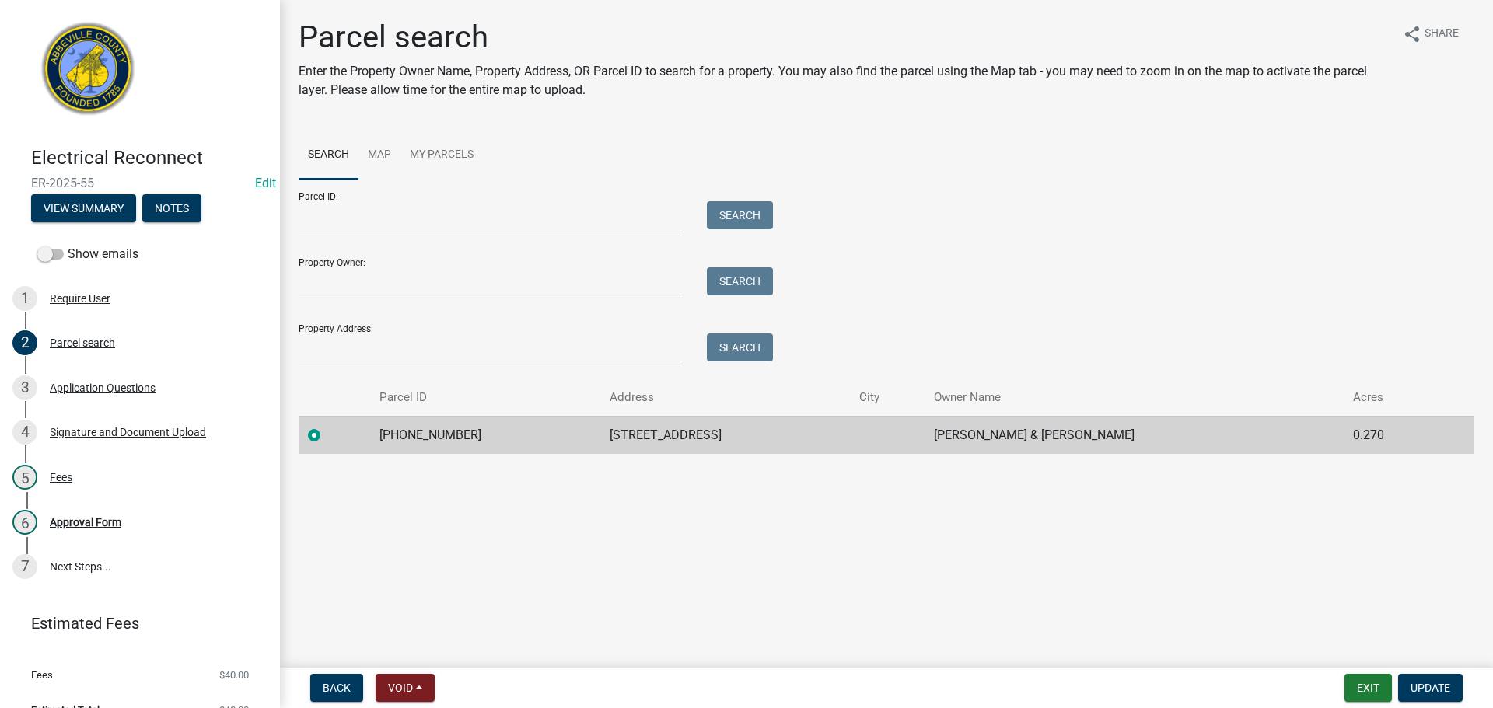
click at [445, 433] on td "[PHONE_NUMBER]" at bounding box center [485, 435] width 230 height 38
click at [1436, 687] on span "Update" at bounding box center [1430, 688] width 40 height 12
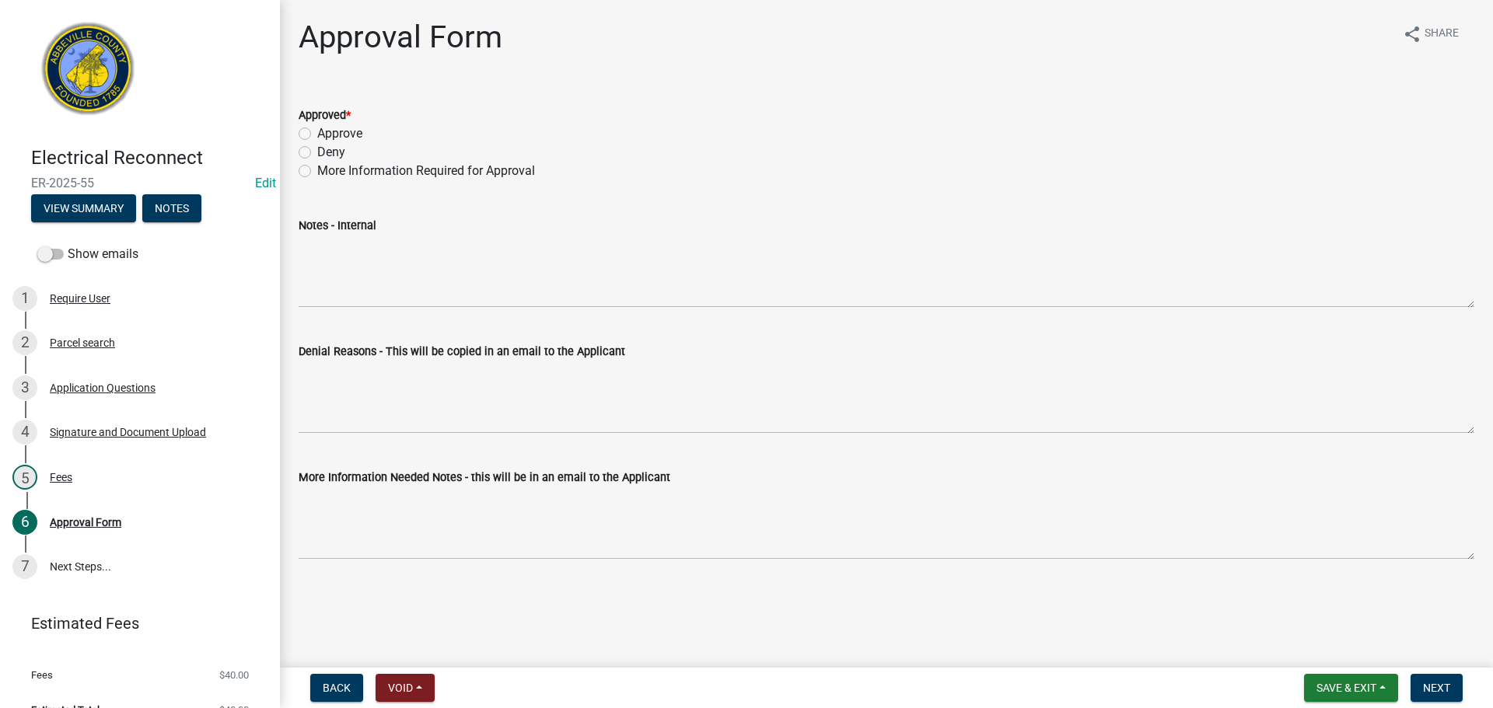
click at [317, 130] on label "Approve" at bounding box center [339, 133] width 45 height 19
click at [317, 130] on input "Approve" at bounding box center [322, 129] width 10 height 10
radio input "true"
click at [1444, 676] on button "Next" at bounding box center [1436, 688] width 52 height 28
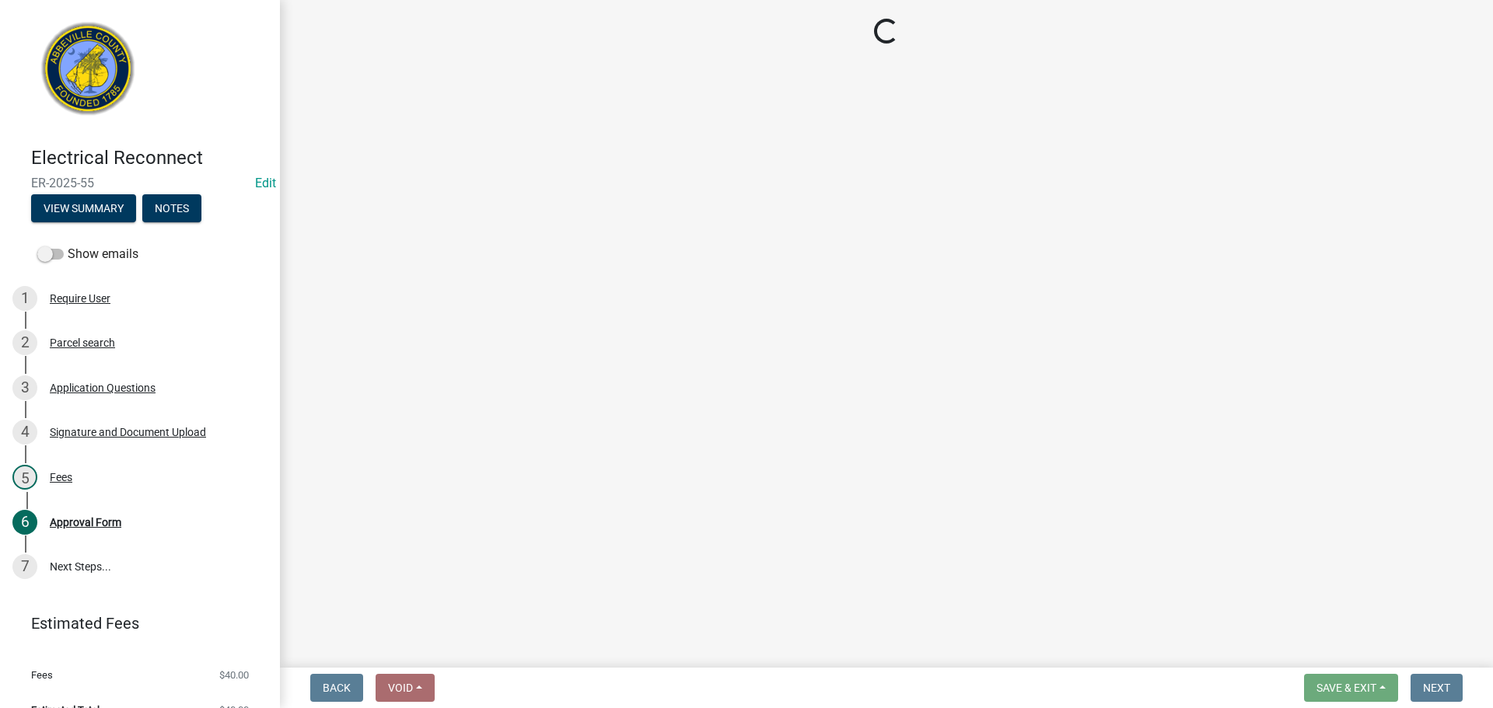
select select "3: 3"
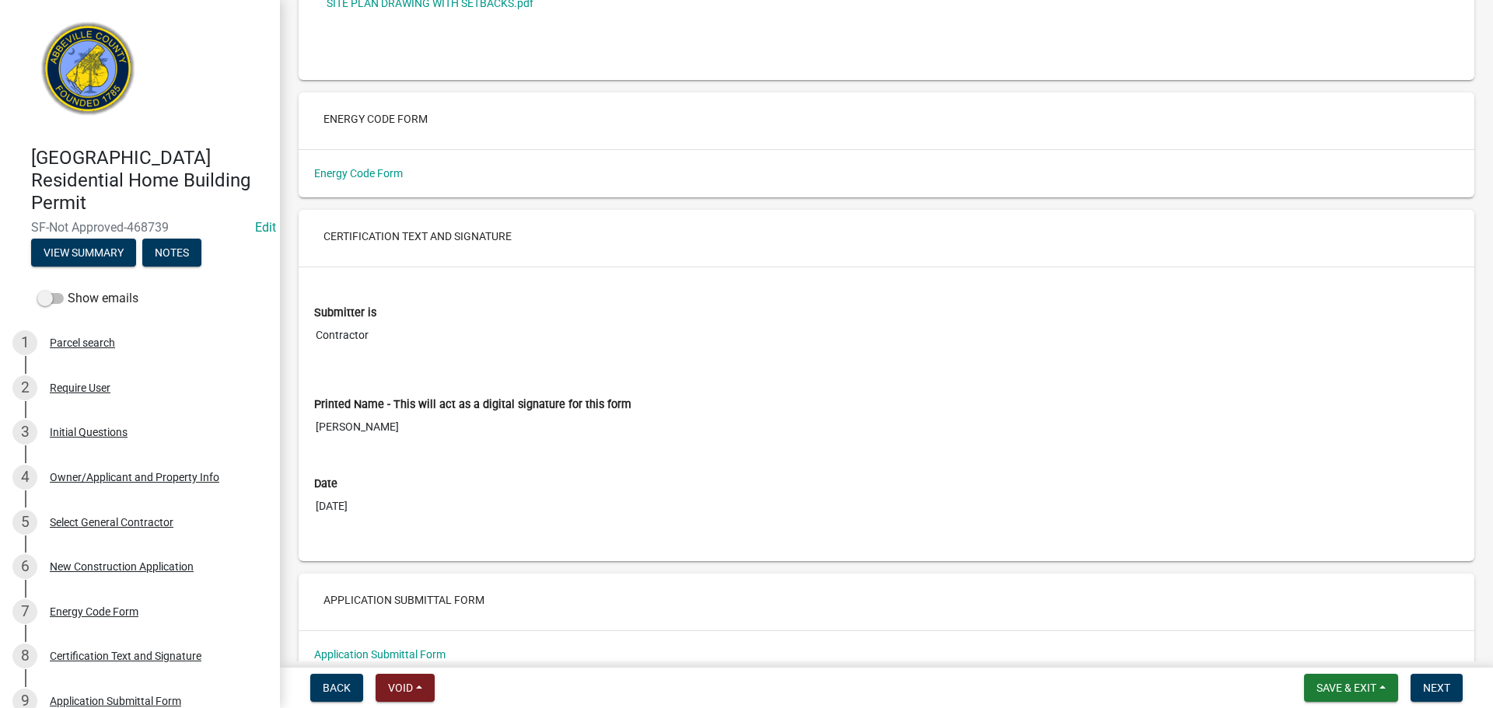
scroll to position [5054, 0]
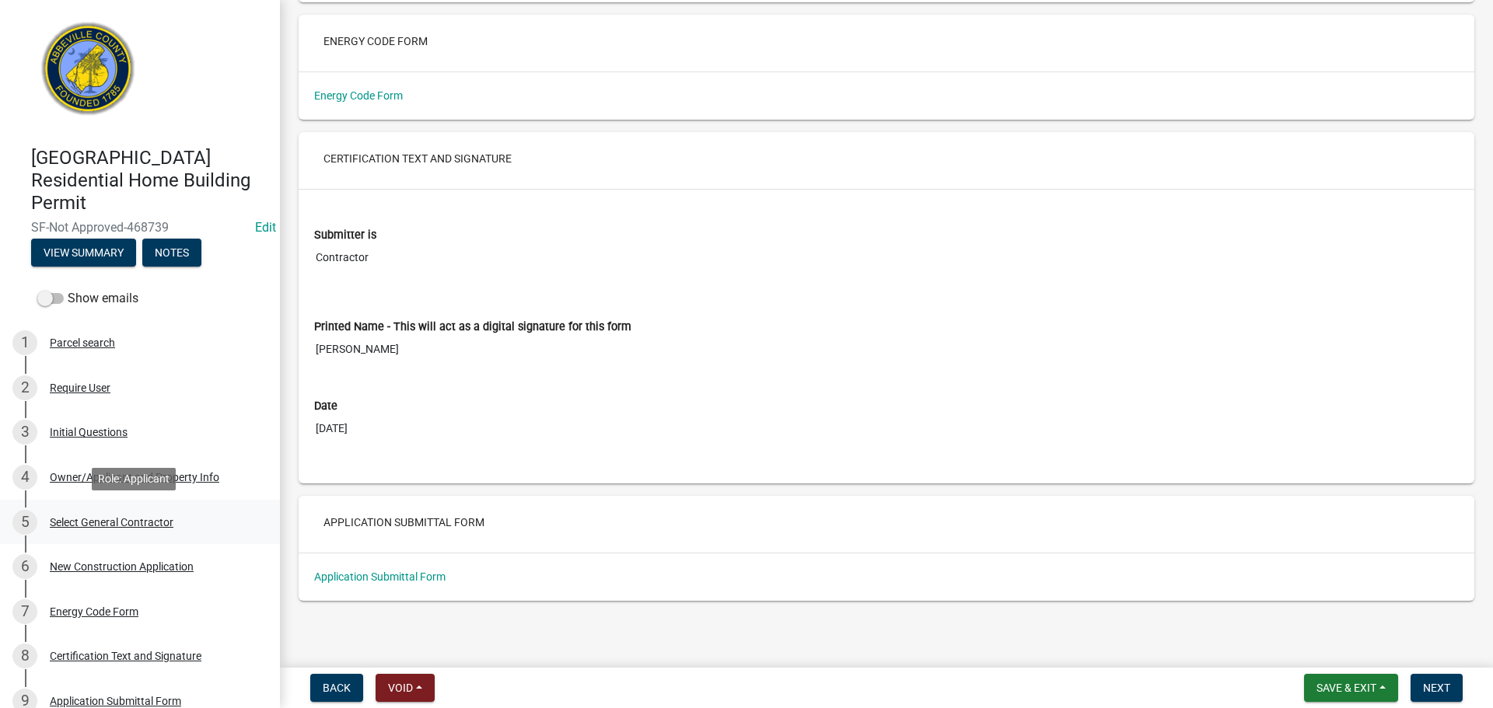
click at [139, 514] on div "5 Select General Contractor" at bounding box center [133, 522] width 243 height 25
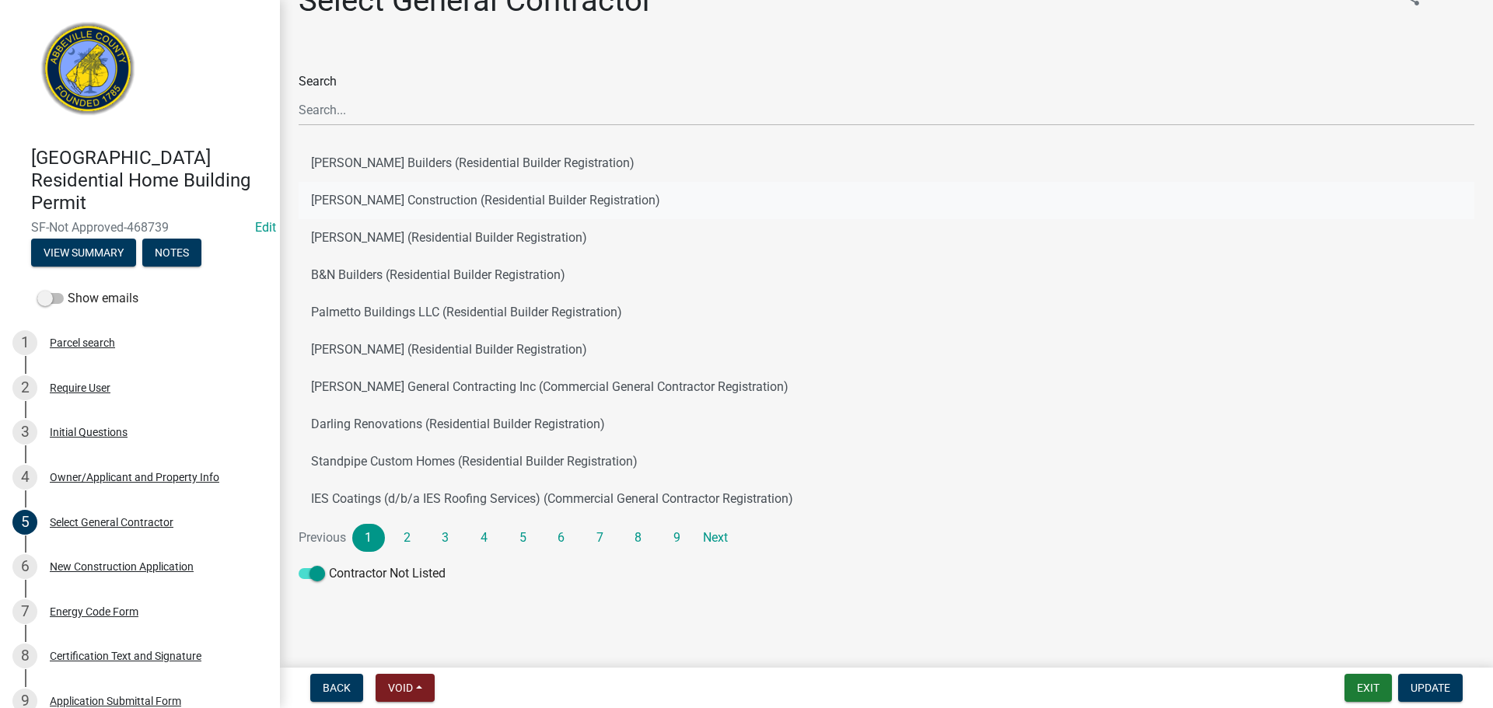
scroll to position [37, 0]
click at [175, 567] on div "New Construction Application" at bounding box center [122, 566] width 144 height 11
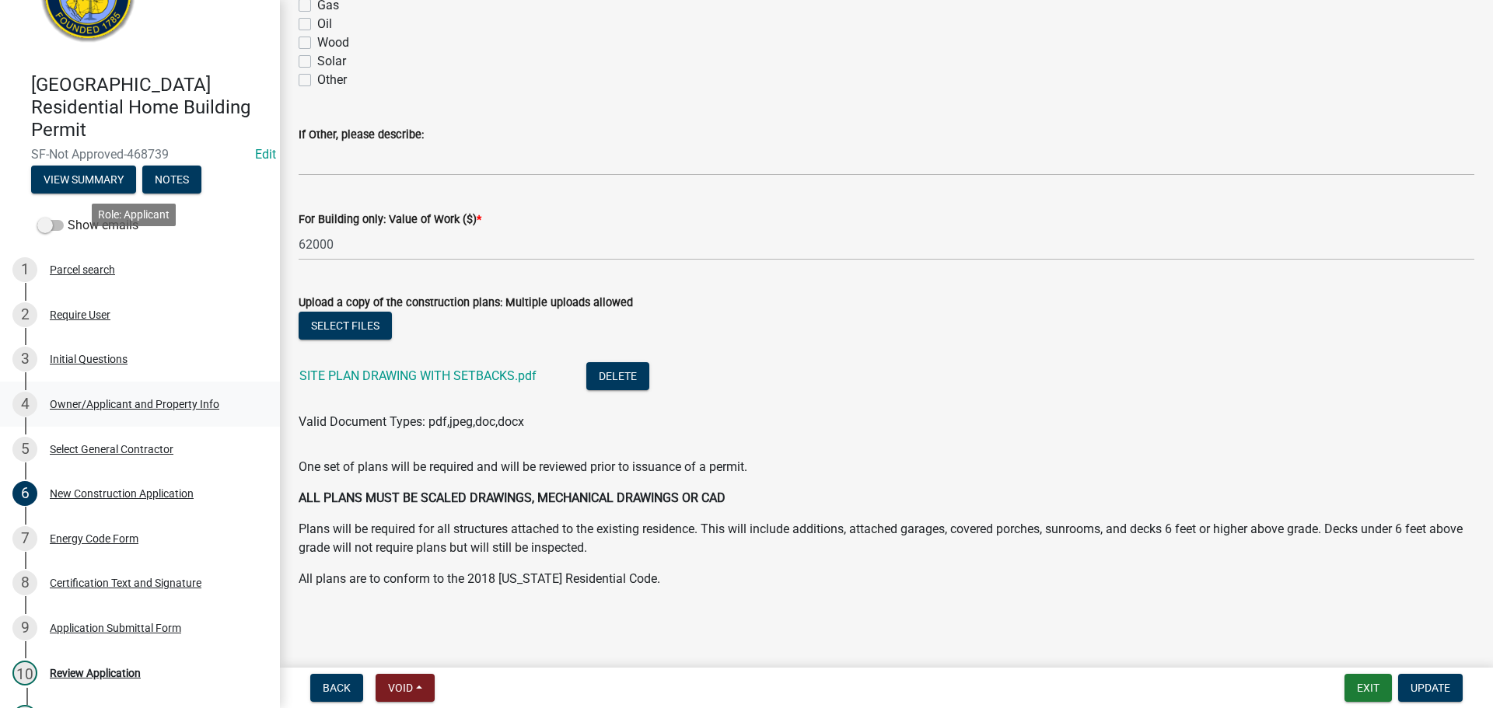
scroll to position [233, 0]
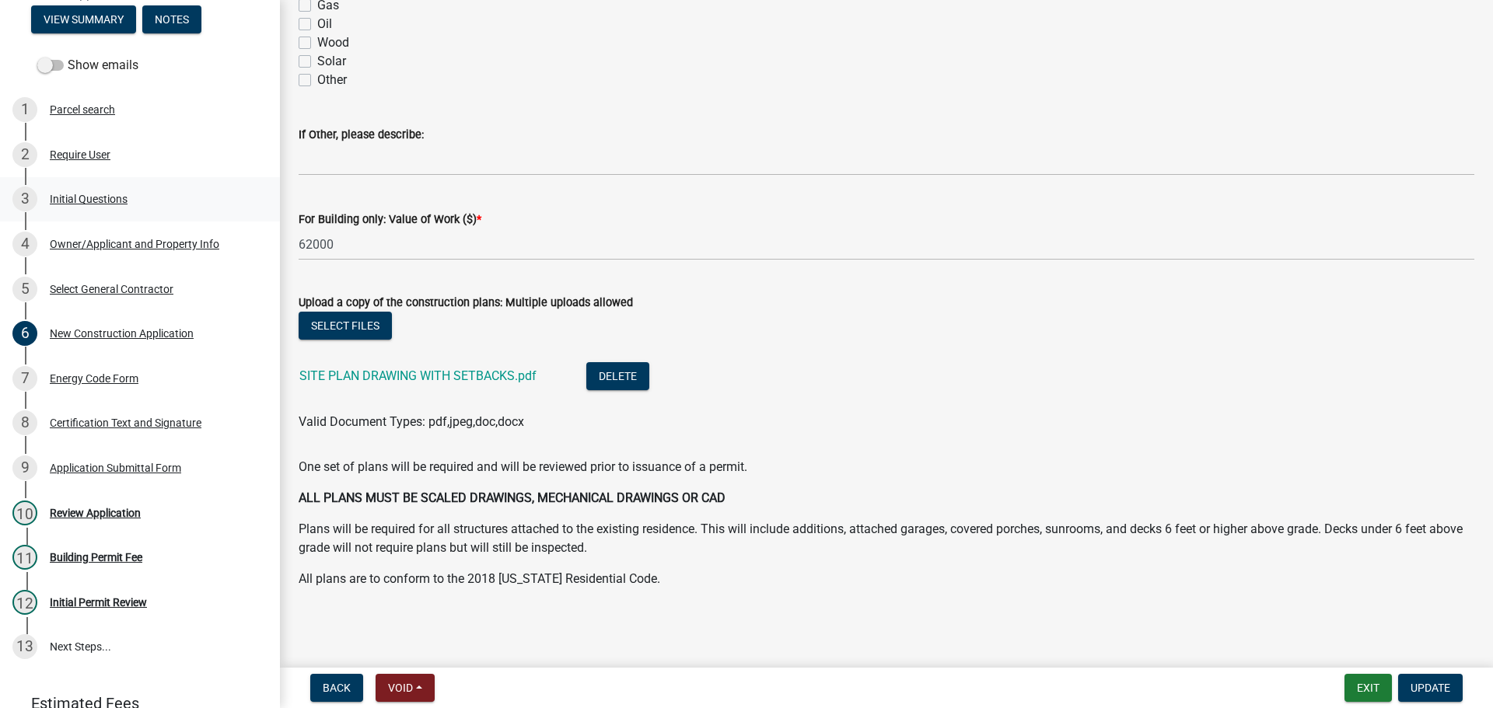
click at [118, 200] on div "Initial Questions" at bounding box center [89, 199] width 78 height 11
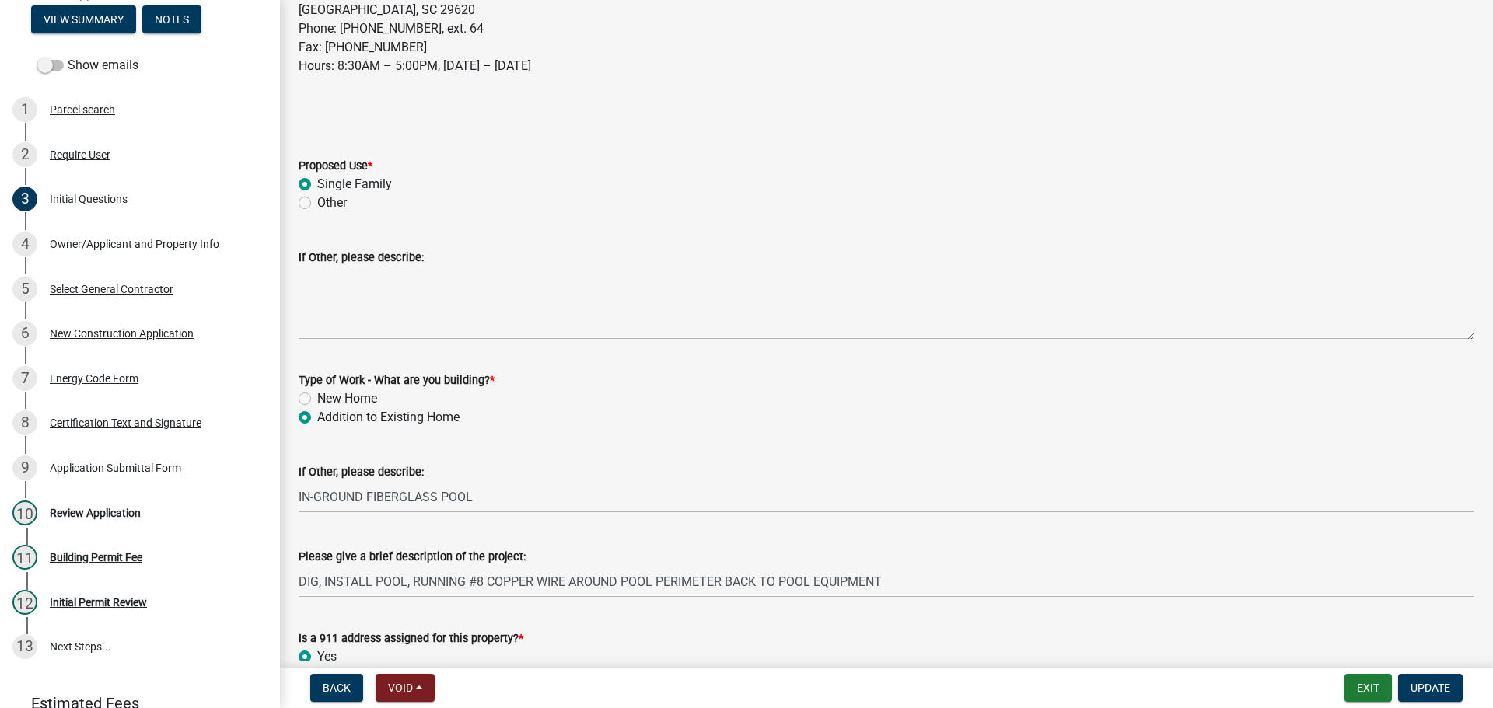
scroll to position [331, 0]
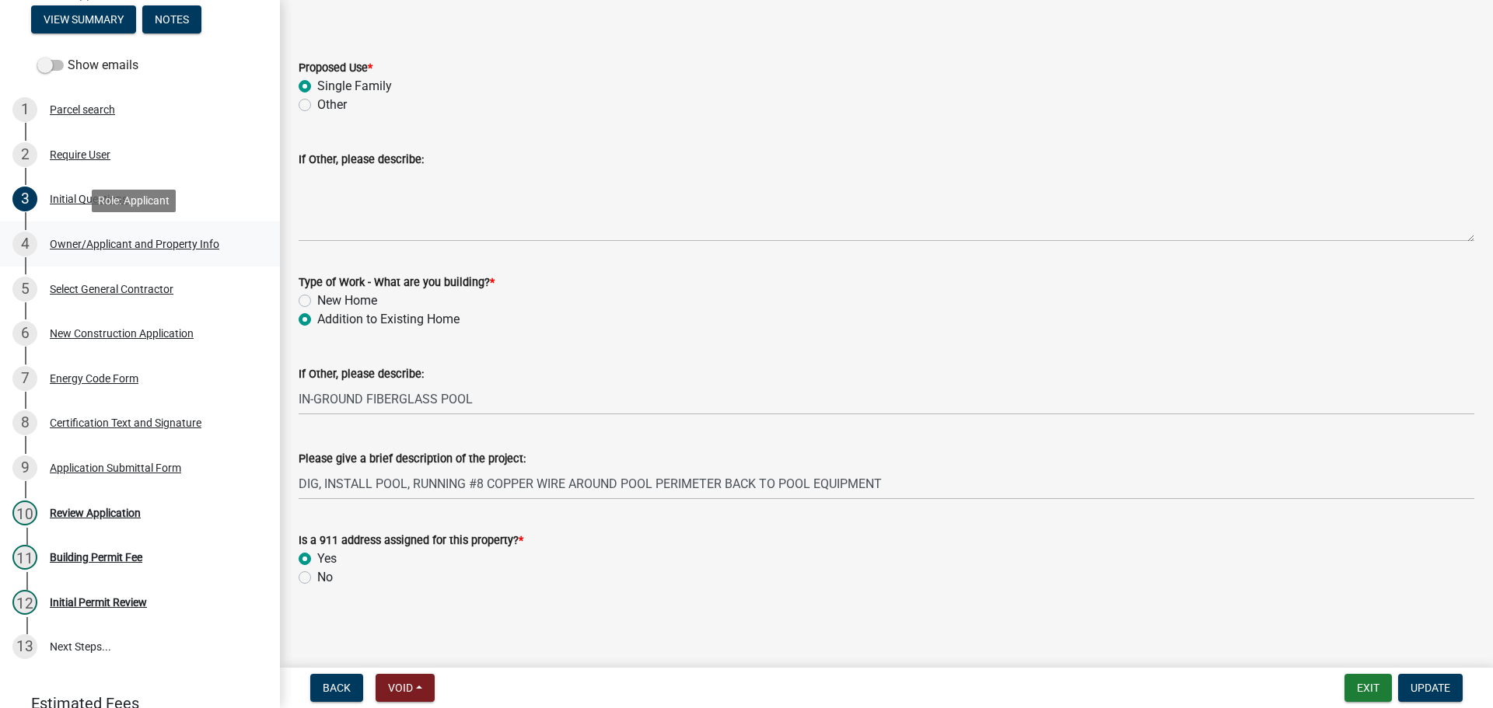
click at [149, 240] on div "Owner/Applicant and Property Info" at bounding box center [135, 244] width 170 height 11
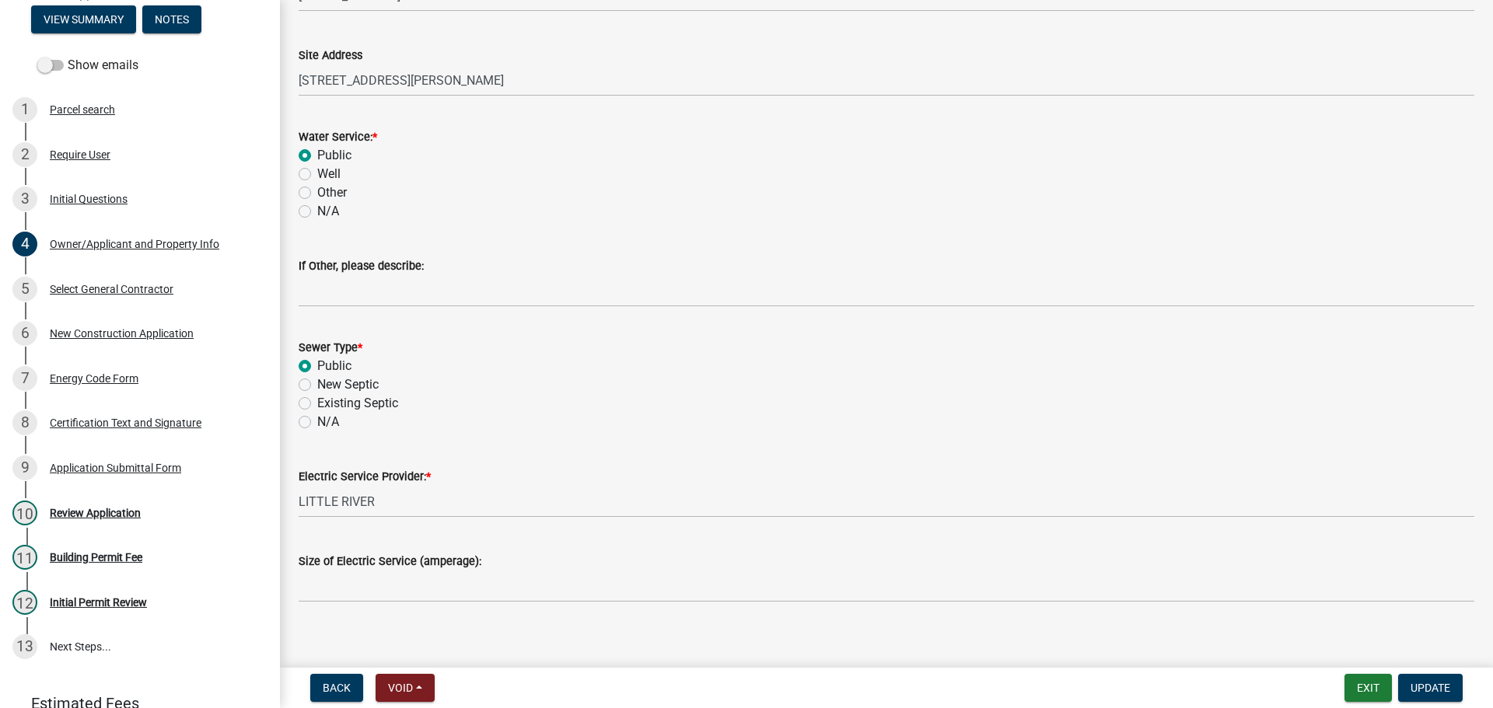
scroll to position [892, 0]
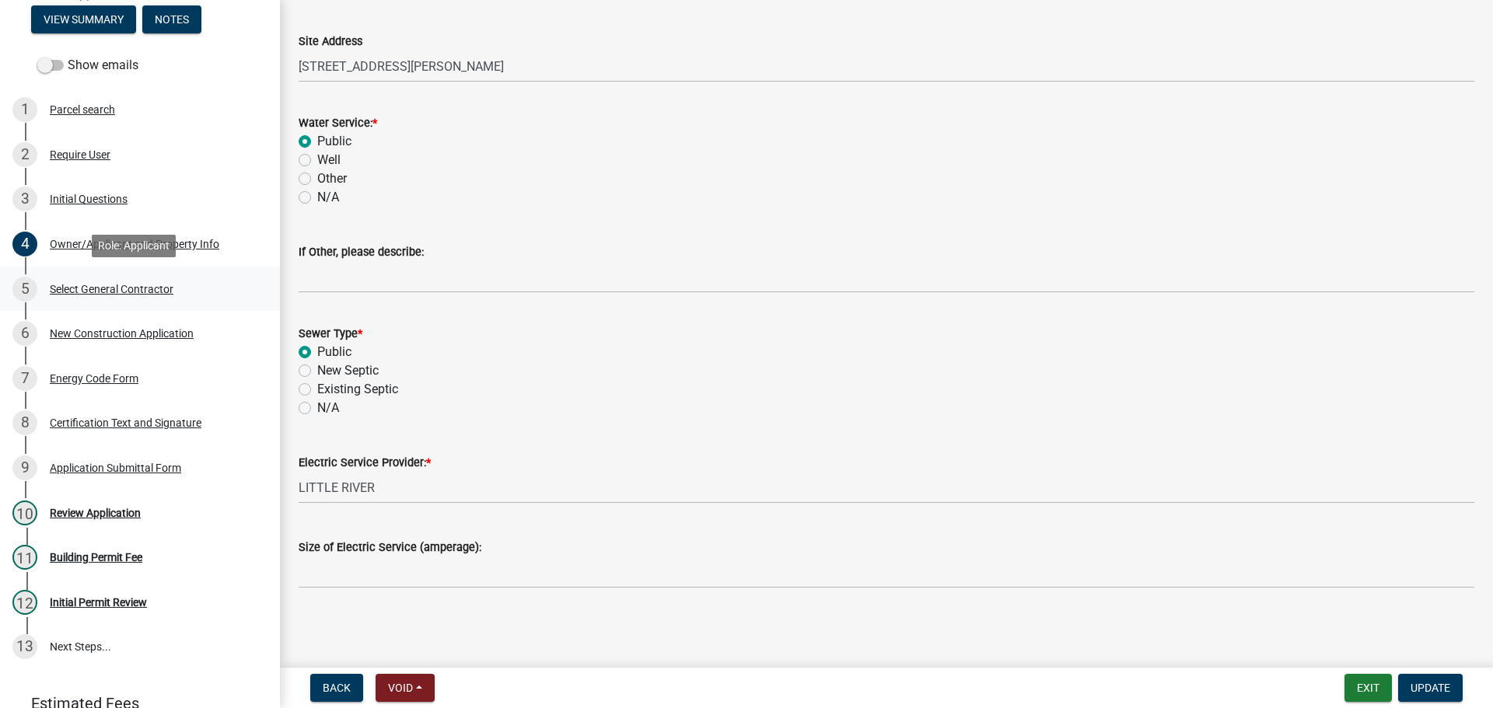
click at [131, 285] on div "Select General Contractor" at bounding box center [112, 289] width 124 height 11
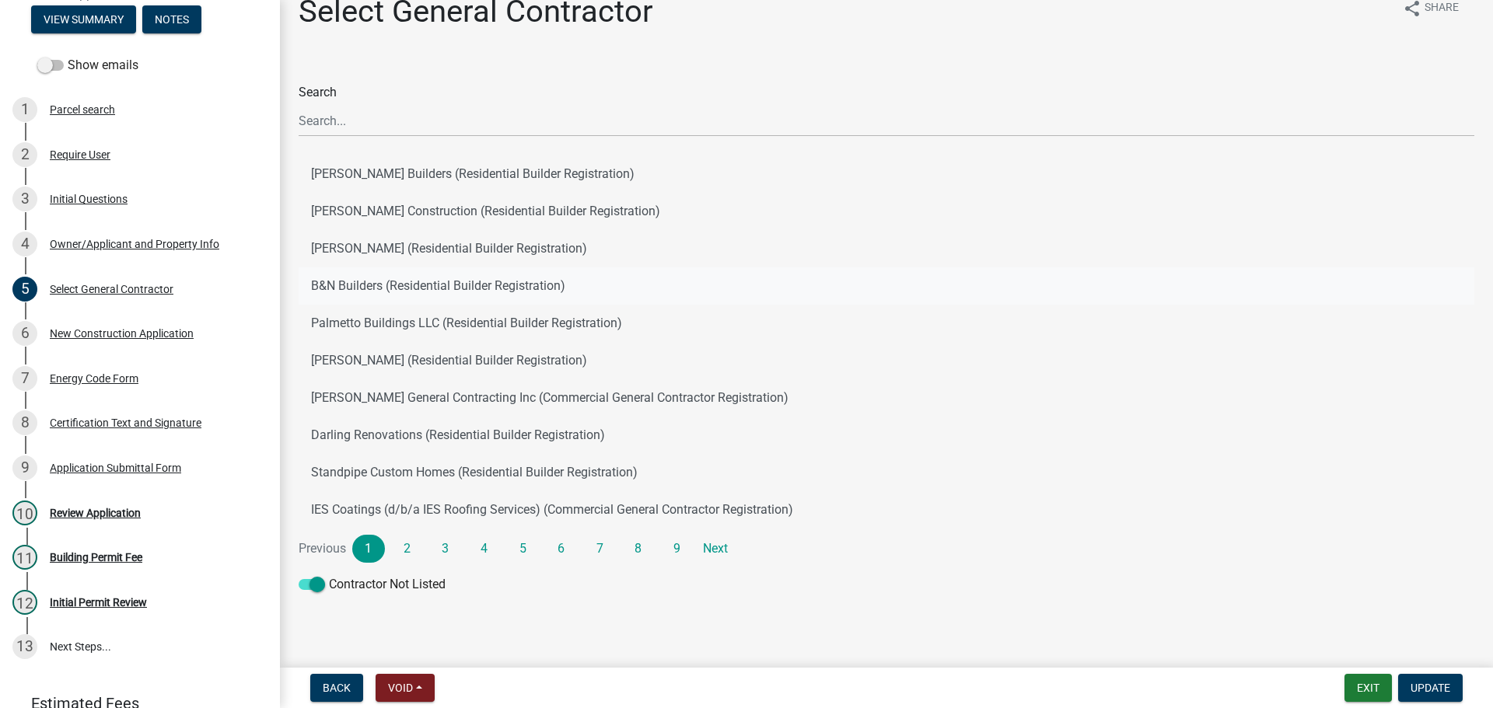
scroll to position [37, 0]
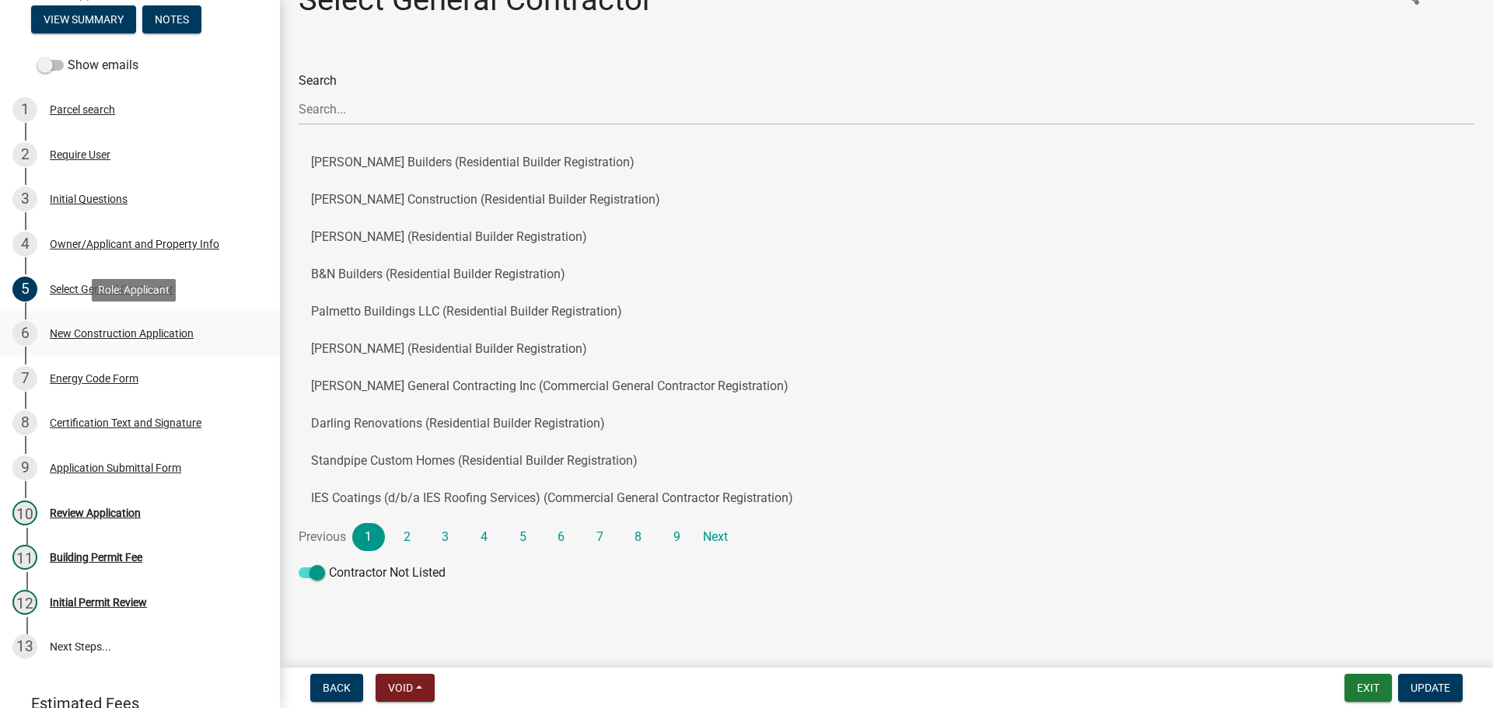
click at [107, 330] on div "New Construction Application" at bounding box center [122, 333] width 144 height 11
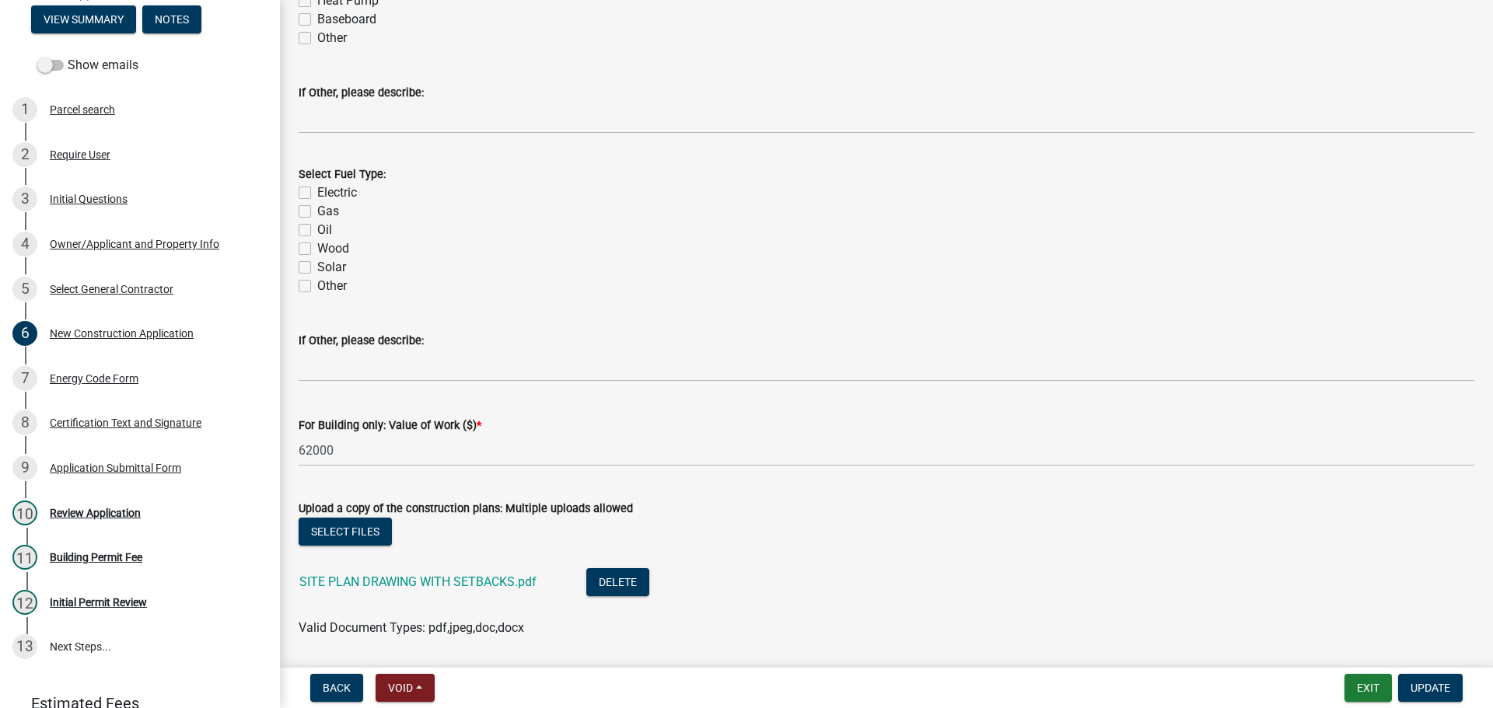
scroll to position [2694, 0]
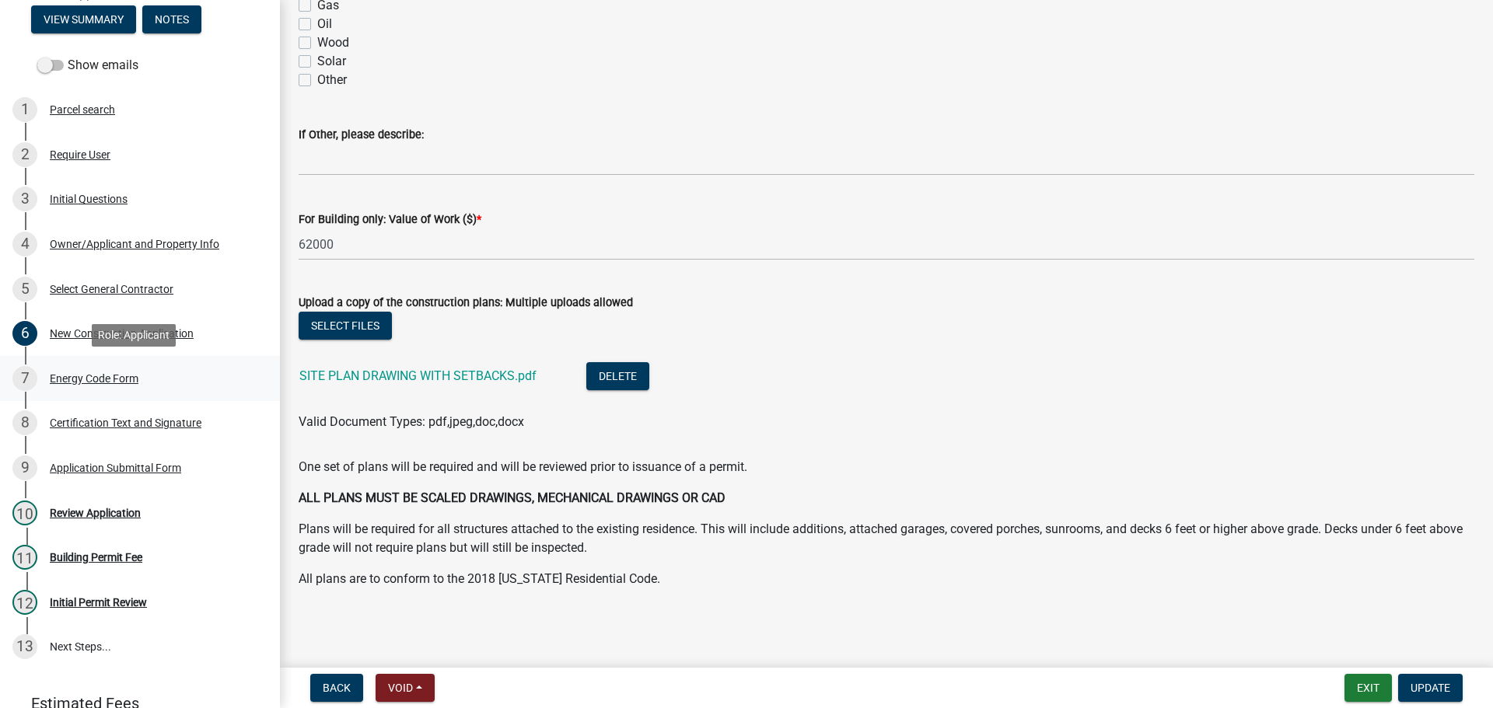
click at [91, 378] on div "Energy Code Form" at bounding box center [94, 378] width 89 height 11
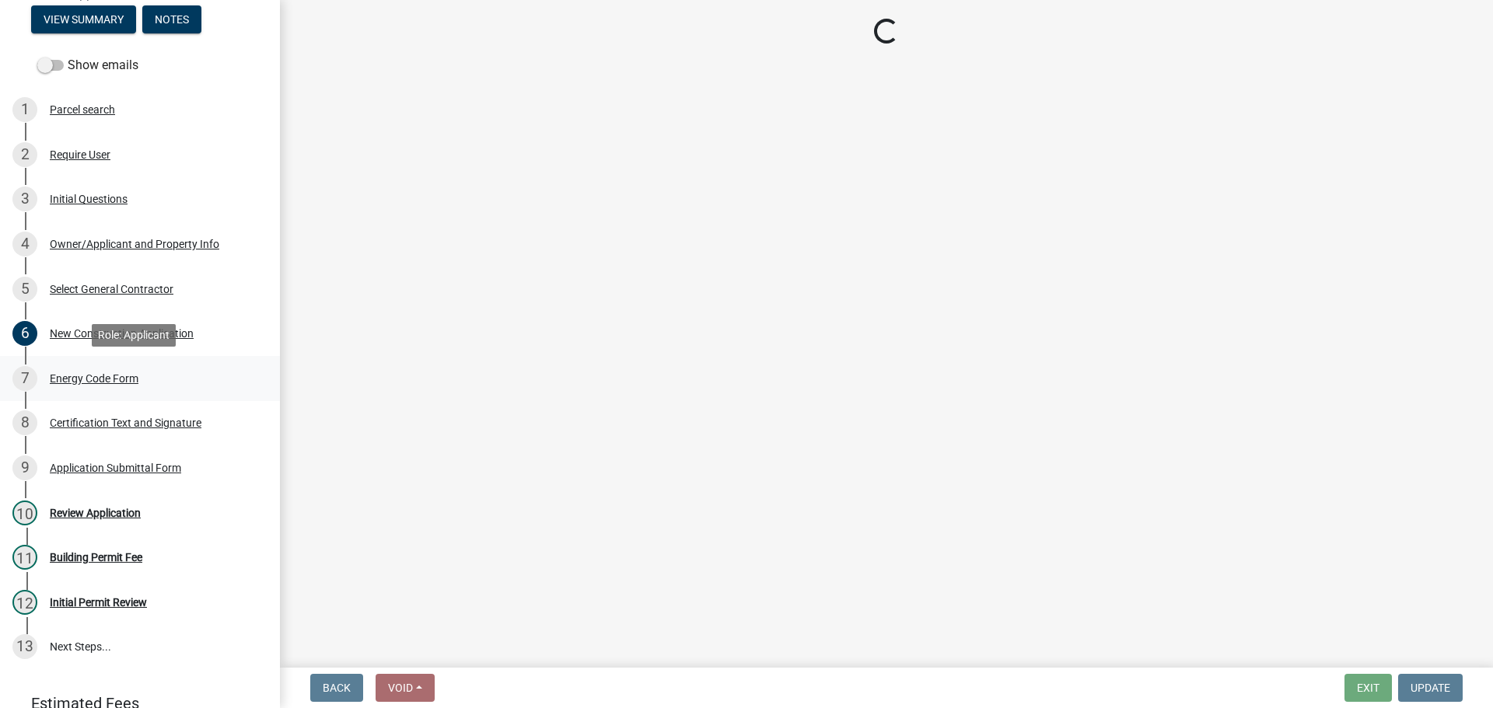
scroll to position [0, 0]
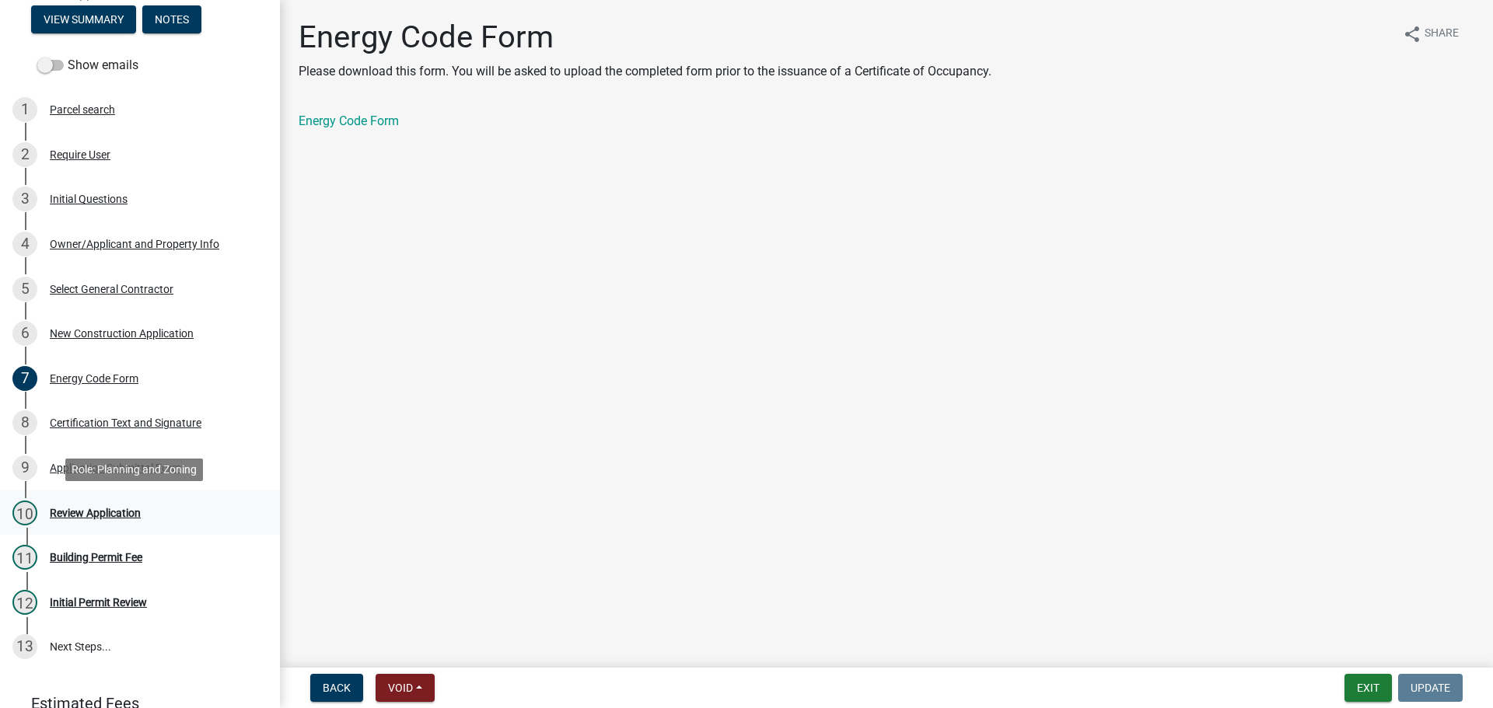
click at [110, 516] on div "Review Application" at bounding box center [95, 513] width 91 height 11
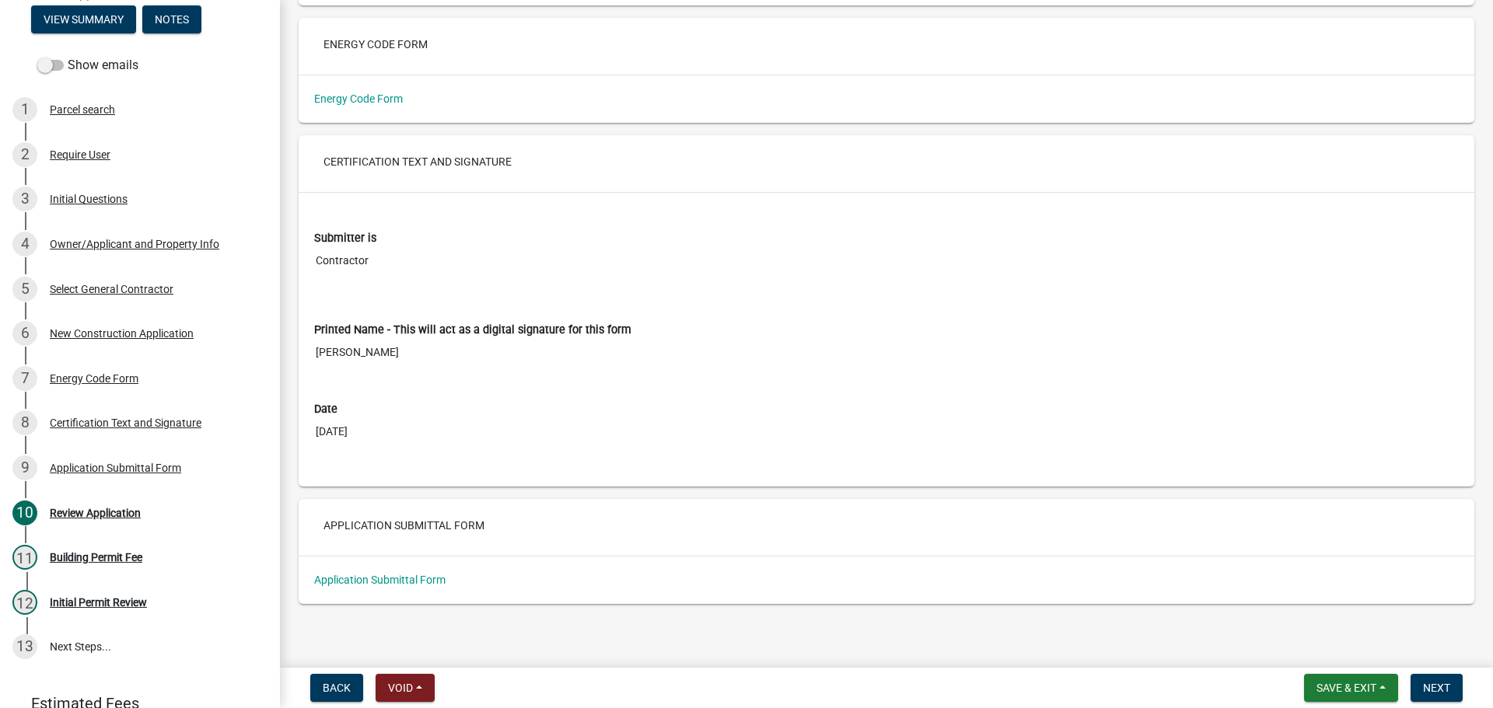
scroll to position [5054, 0]
click at [100, 556] on div "Building Permit Fee" at bounding box center [96, 557] width 93 height 11
click at [126, 554] on div "Building Permit Fee" at bounding box center [96, 557] width 93 height 11
click at [104, 607] on div "Initial Permit Review" at bounding box center [98, 602] width 97 height 11
click at [145, 456] on div "9 Application Submittal Form" at bounding box center [133, 468] width 243 height 25
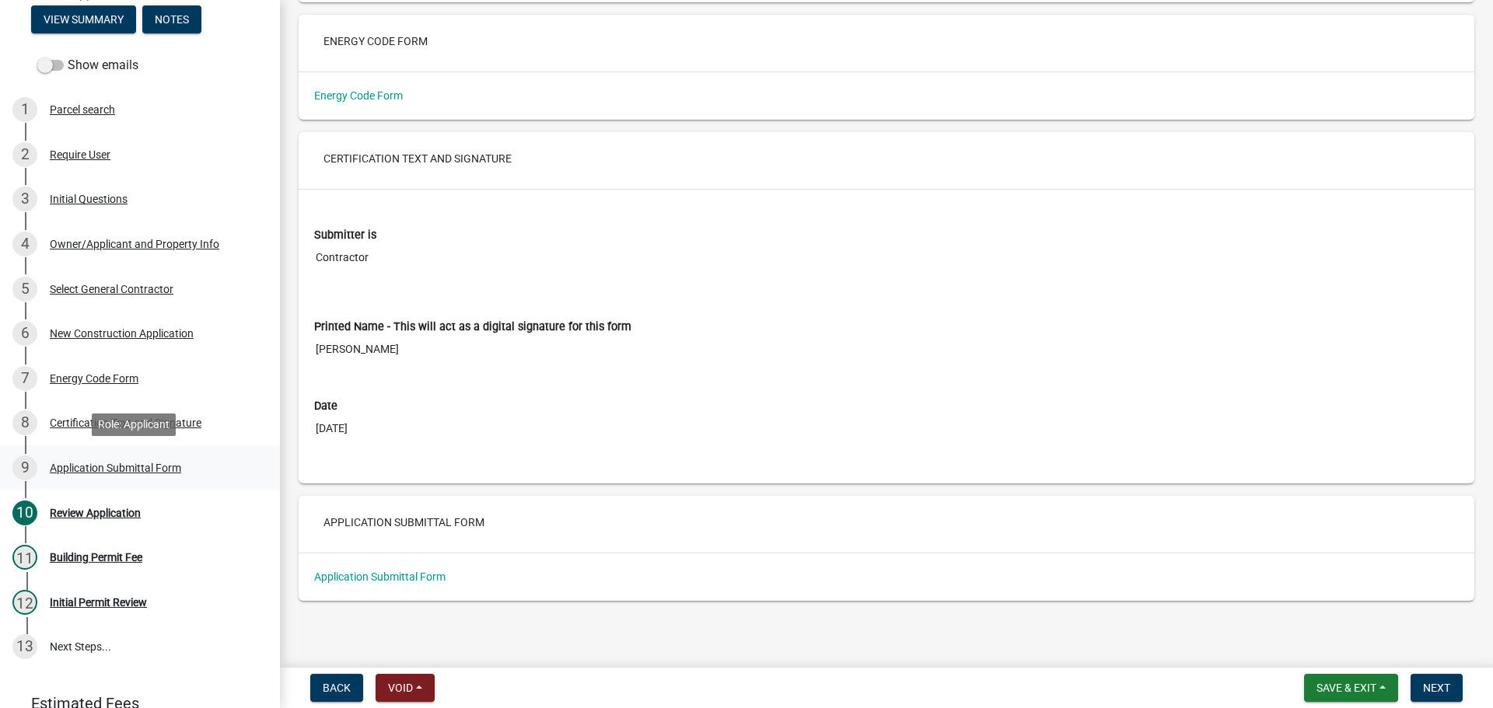
scroll to position [0, 0]
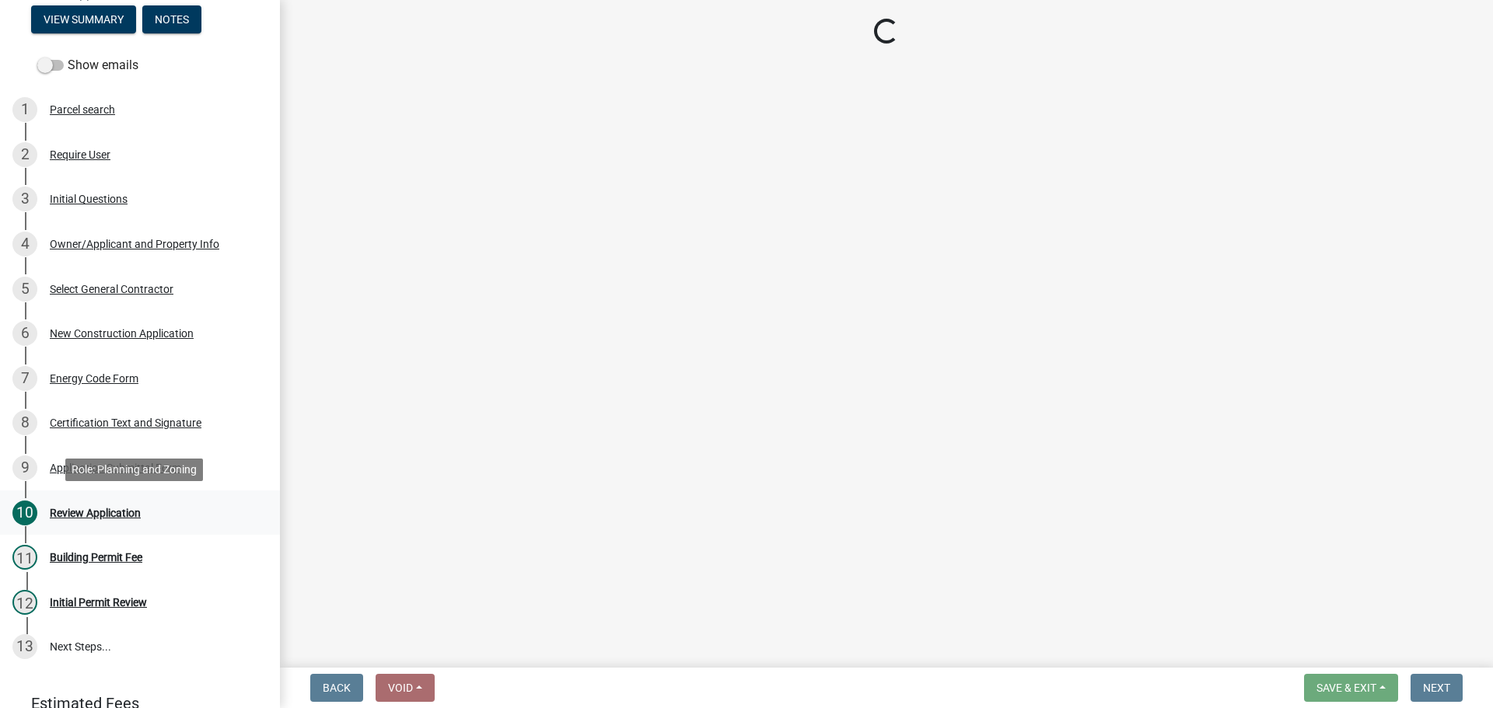
click at [58, 510] on div "Review Application" at bounding box center [95, 513] width 91 height 11
